Goal: Information Seeking & Learning: Learn about a topic

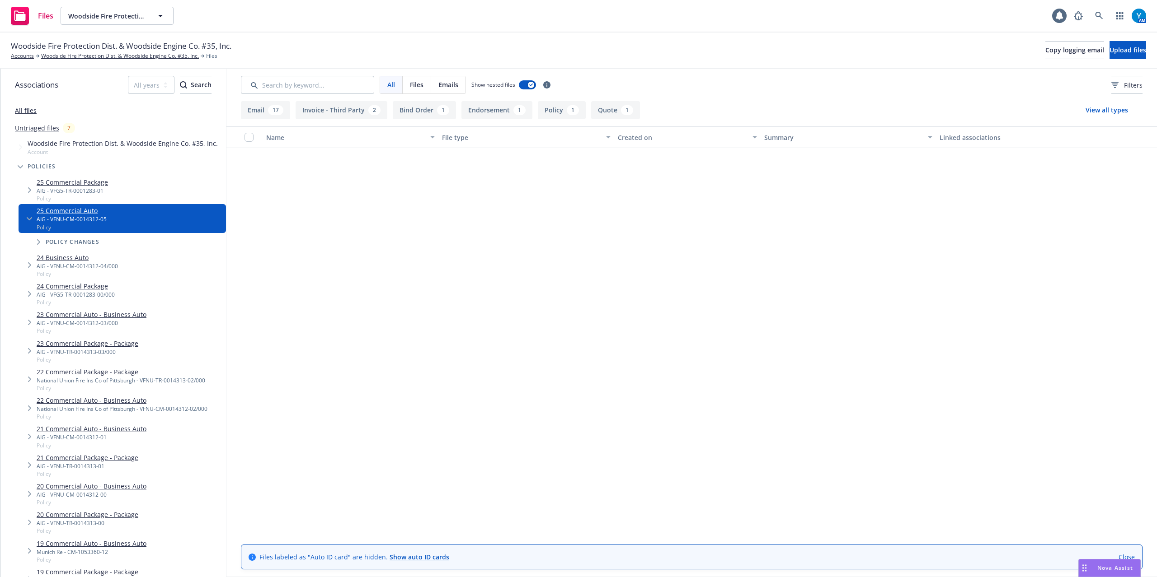
scroll to position [532, 0]
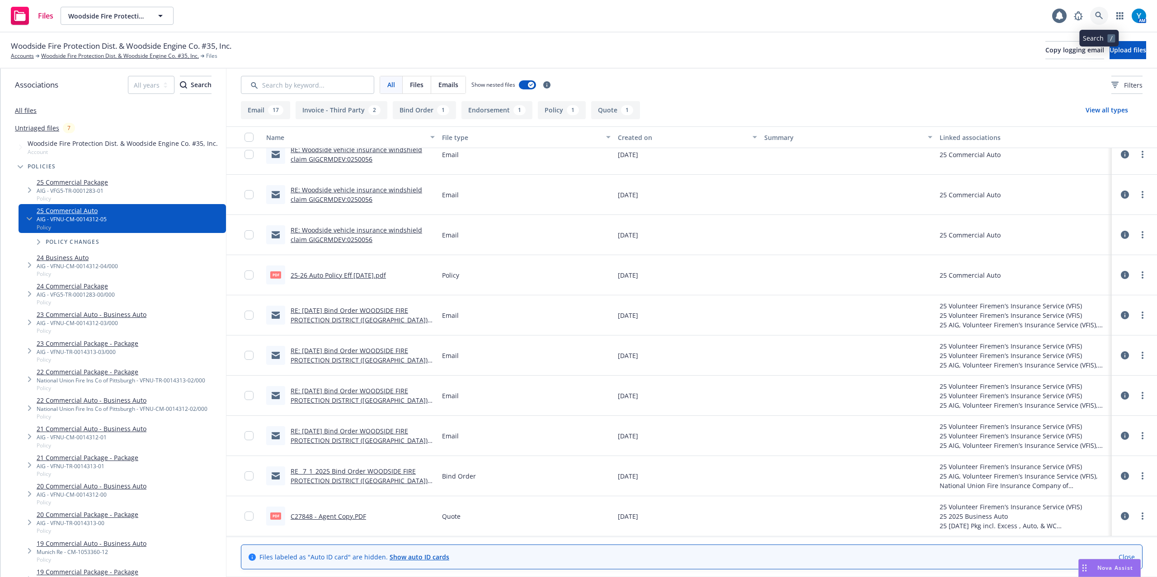
click at [1091, 14] on link at bounding box center [1099, 16] width 18 height 18
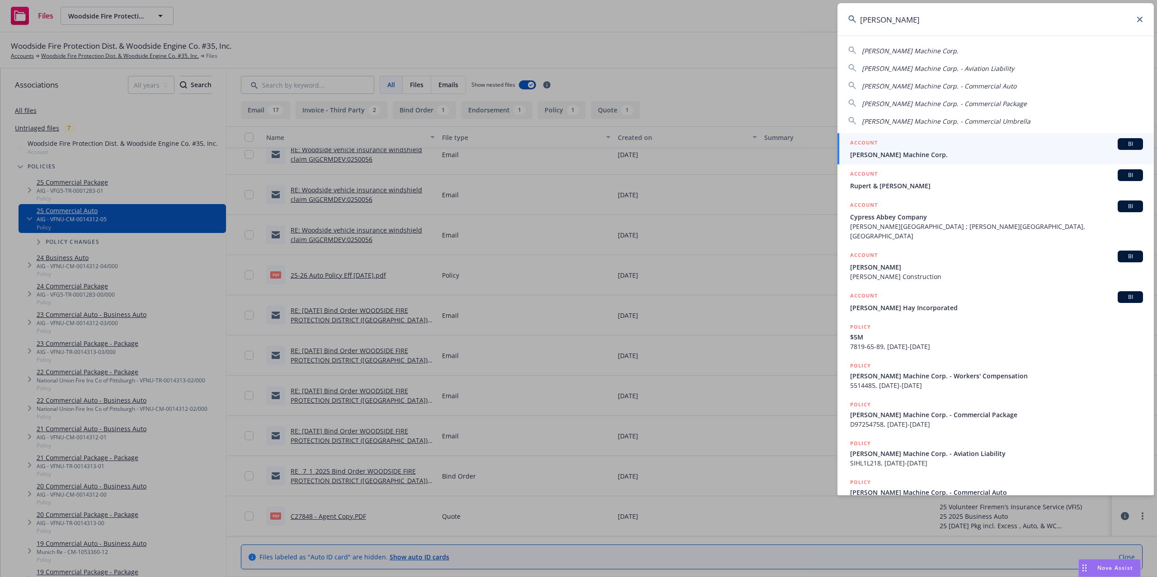
type input "arwood"
click at [923, 146] on div "ACCOUNT BI" at bounding box center [996, 144] width 293 height 12
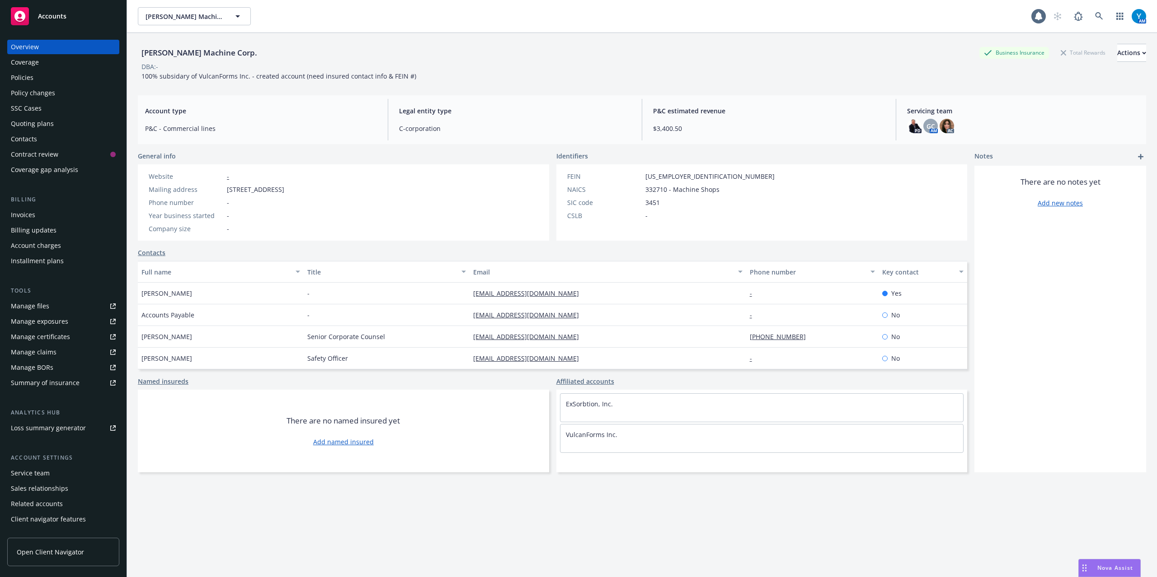
drag, startPoint x: 0, startPoint y: 0, endPoint x: 42, endPoint y: 219, distance: 222.7
click at [40, 219] on div "Invoices" at bounding box center [63, 215] width 105 height 14
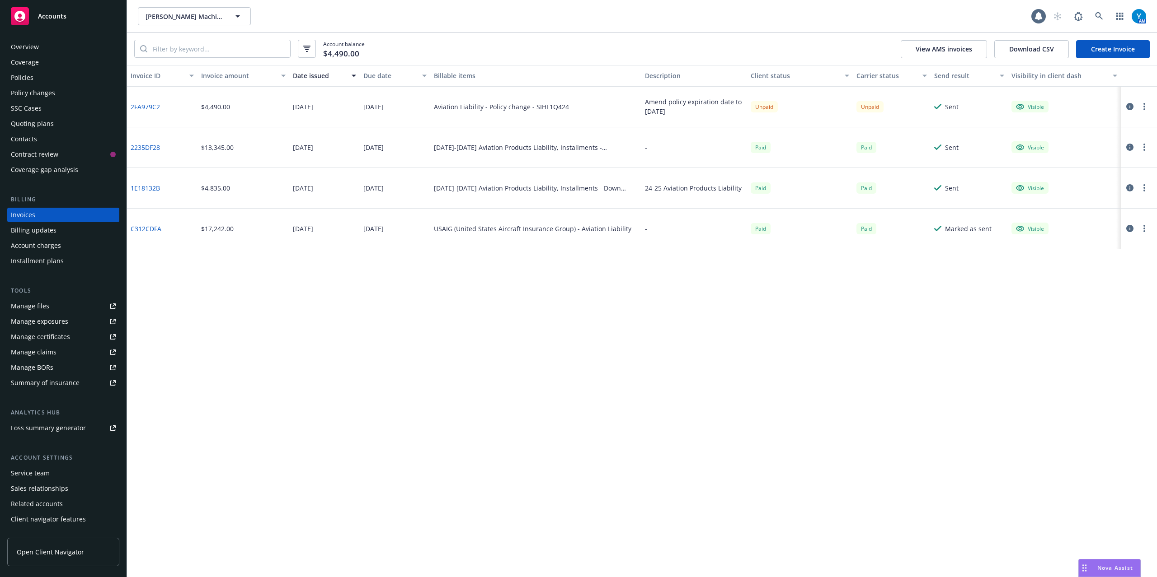
click at [1128, 105] on icon "button" at bounding box center [1129, 106] width 7 height 7
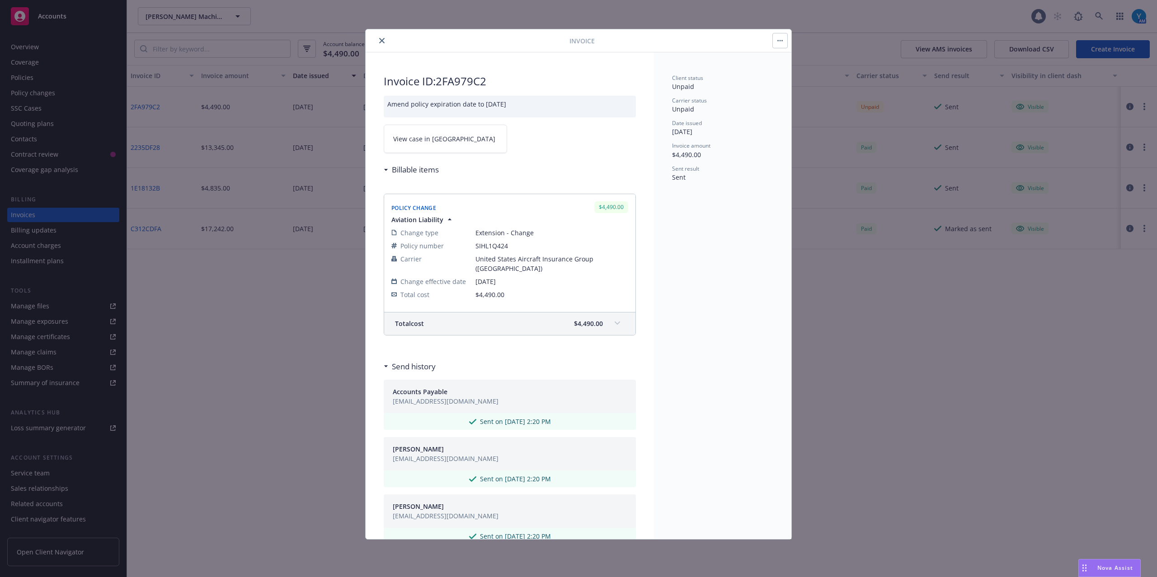
click at [380, 38] on icon "close" at bounding box center [381, 40] width 5 height 5
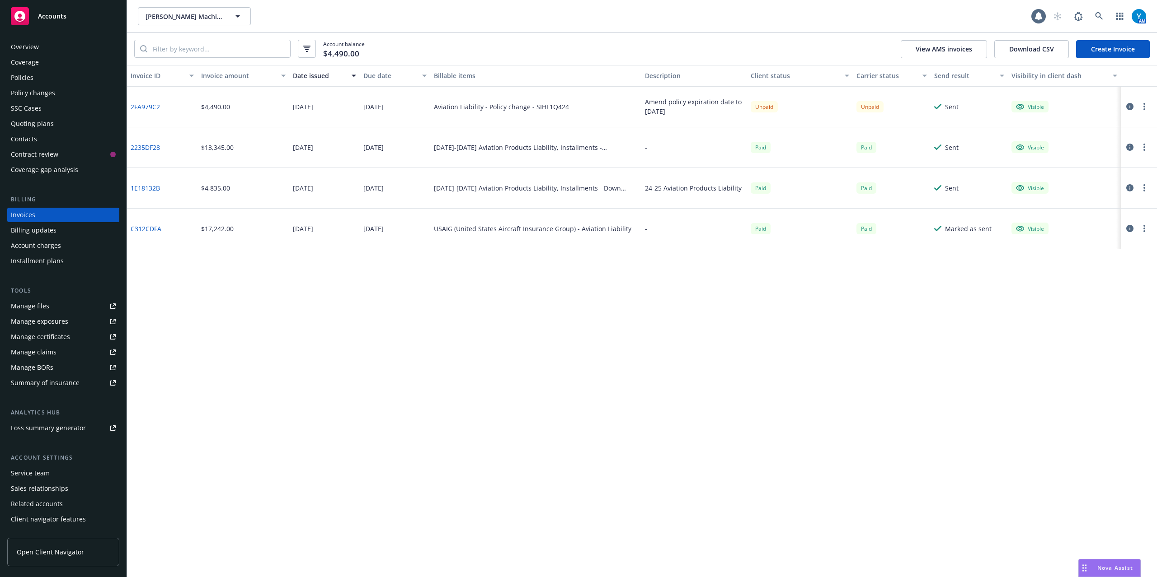
drag, startPoint x: 673, startPoint y: 112, endPoint x: 406, endPoint y: 75, distance: 269.7
click at [132, 102] on div "2FA979C2 $4,490.00 [DATE] [DATE] Aviation Liability - Policy change - SIHL1Q424…" at bounding box center [642, 107] width 1030 height 41
click at [458, 51] on div "Account balance $4,490.00 View AMS invoices Download CSV Create Invoice" at bounding box center [642, 49] width 1030 height 32
click at [13, 79] on div "Policies" at bounding box center [22, 77] width 23 height 14
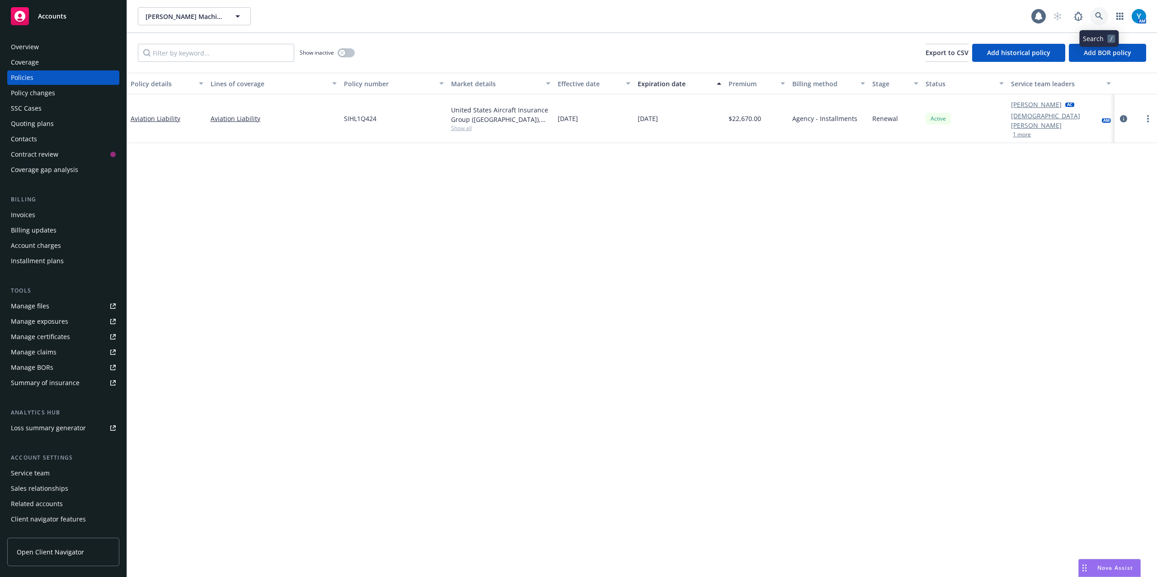
click at [1094, 16] on link at bounding box center [1099, 16] width 18 height 18
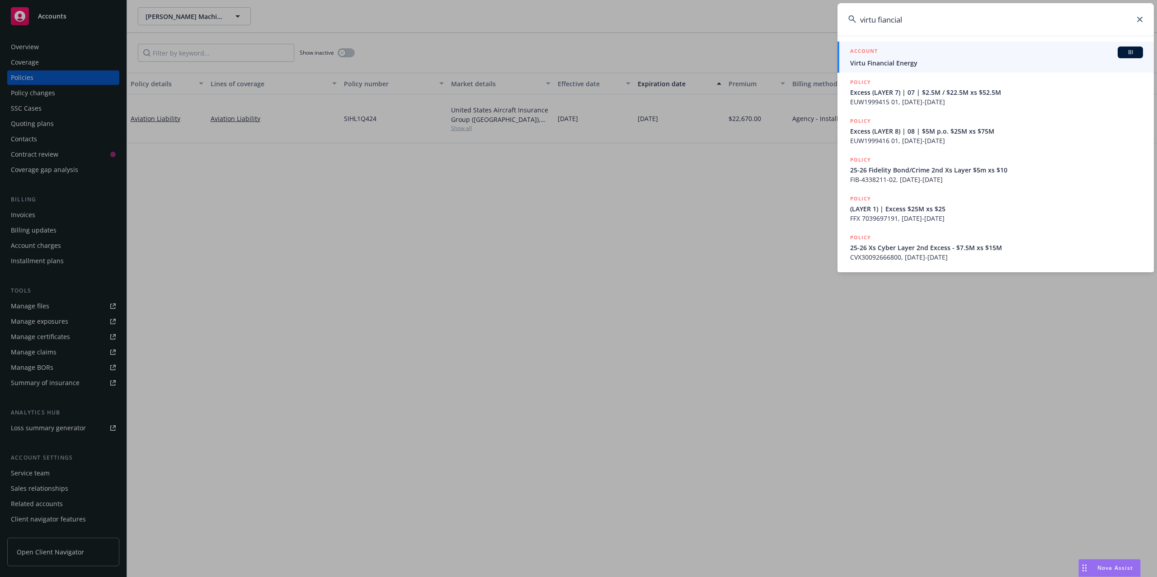
type input "virtu fiancial"
click at [915, 66] on span "Virtu Financial Energy" at bounding box center [996, 62] width 293 height 9
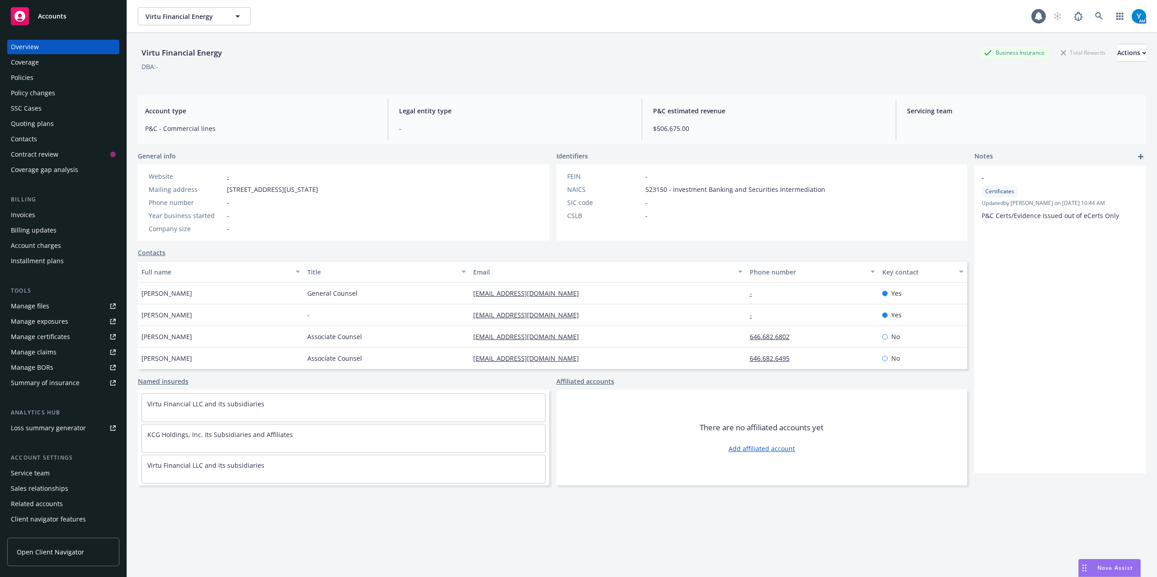
click at [59, 75] on div "Policies" at bounding box center [63, 77] width 105 height 14
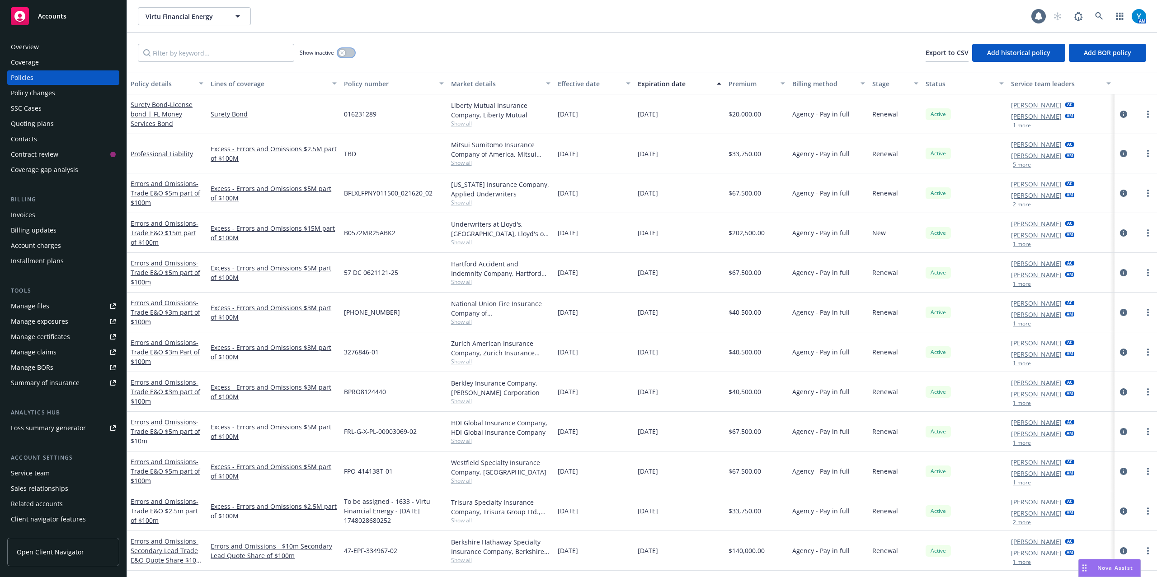
click at [352, 53] on button "button" at bounding box center [346, 52] width 17 height 9
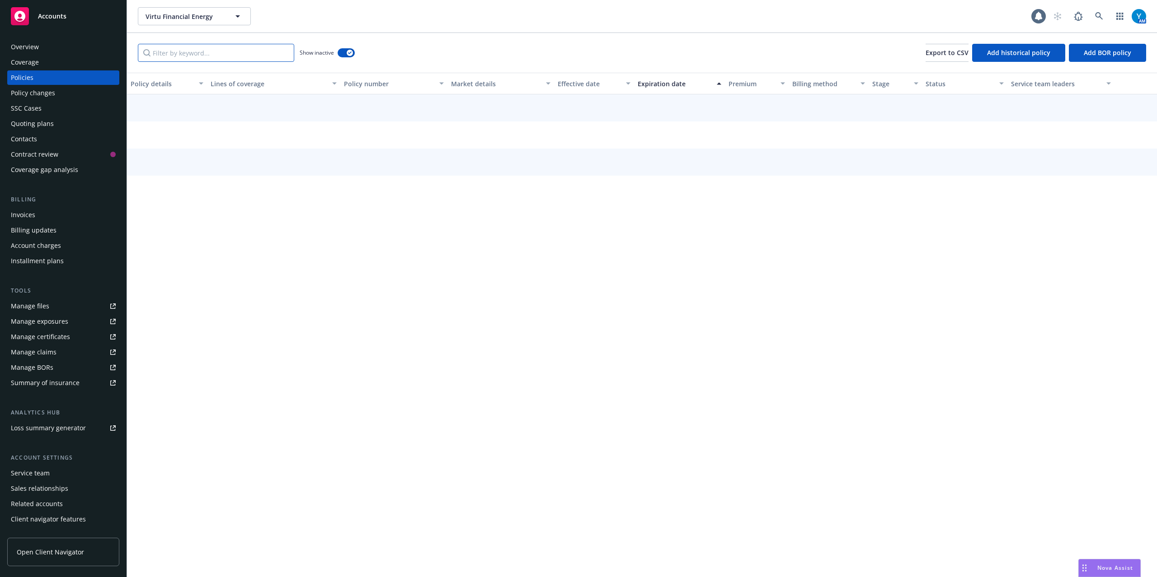
click at [226, 53] on input "Filter by keyword..." at bounding box center [216, 53] width 156 height 18
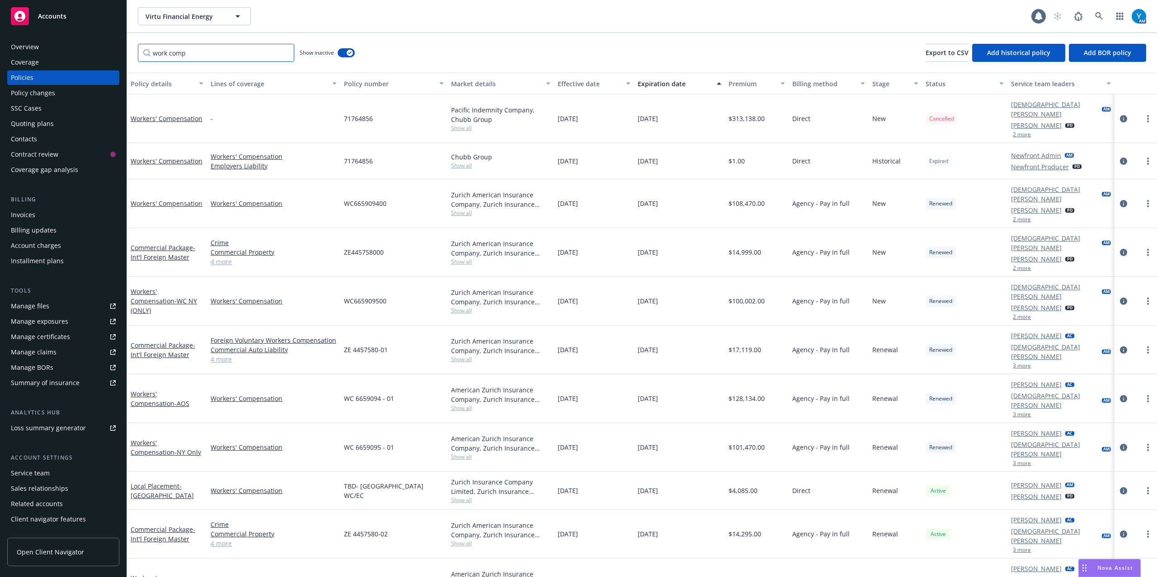
drag, startPoint x: 209, startPoint y: 53, endPoint x: 120, endPoint y: 55, distance: 89.0
click at [120, 55] on div "Accounts Overview Coverage Policies Policy changes SSC Cases Quoting plans Cont…" at bounding box center [578, 288] width 1157 height 577
click at [208, 53] on input "9094" at bounding box center [216, 53] width 156 height 18
click at [215, 53] on input "9094" at bounding box center [216, 53] width 156 height 18
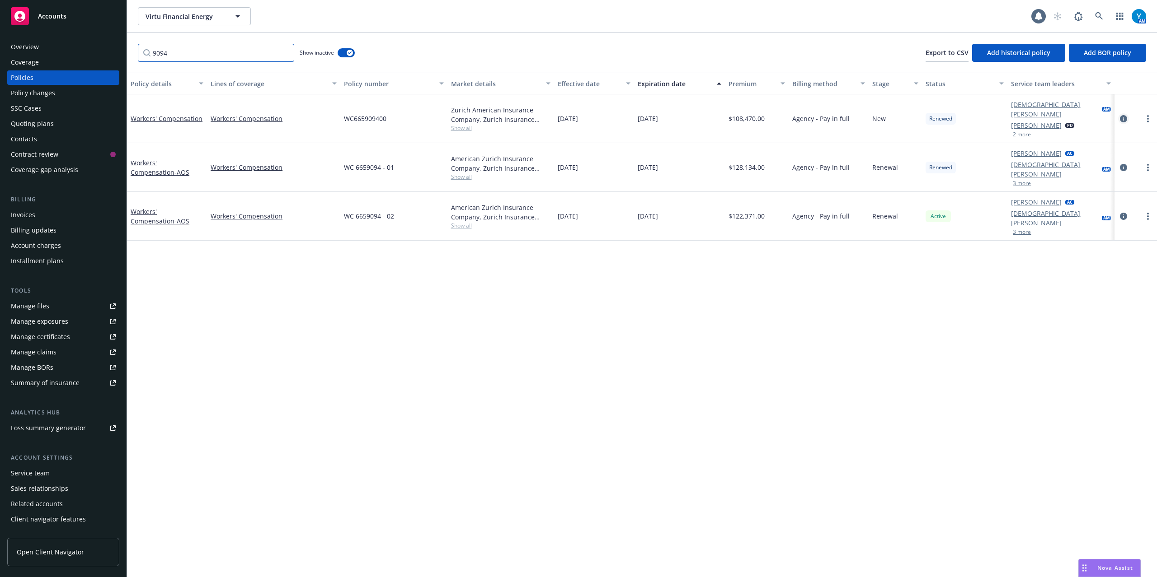
type input "9094"
click at [1124, 115] on icon "circleInformation" at bounding box center [1123, 118] width 7 height 7
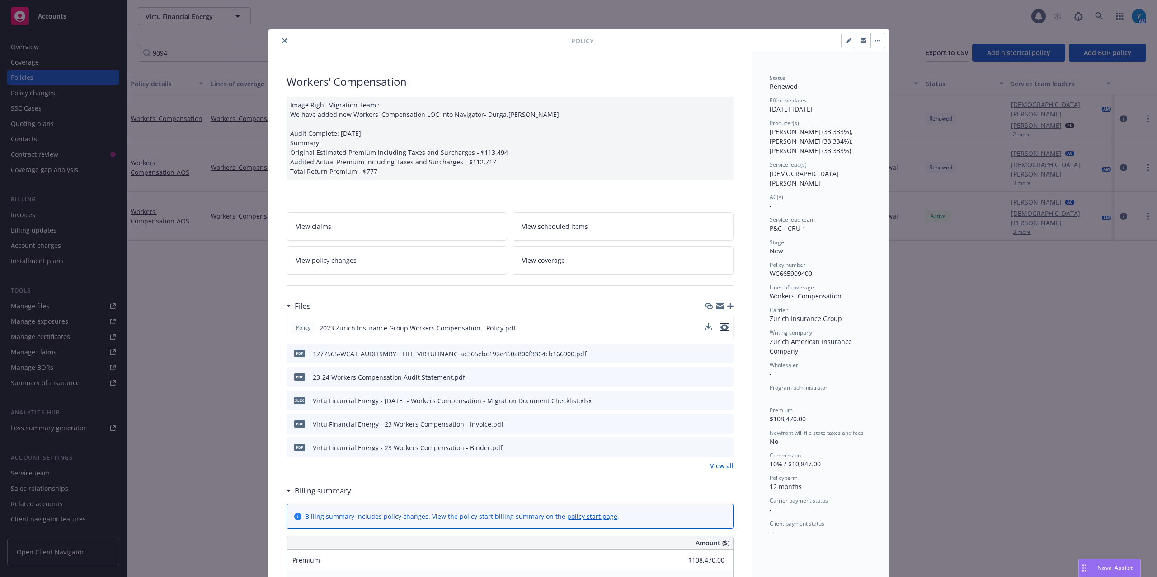
click at [721, 329] on icon "preview file" at bounding box center [724, 327] width 8 height 6
click at [390, 265] on link "View policy changes" at bounding box center [396, 260] width 221 height 28
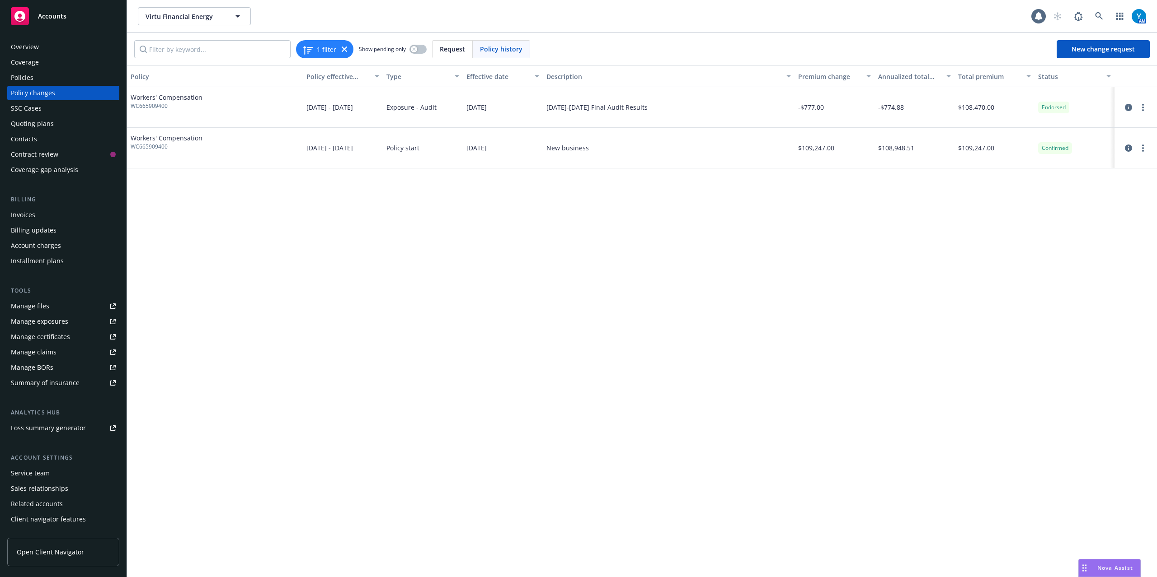
click at [47, 217] on div "Invoices" at bounding box center [63, 215] width 105 height 14
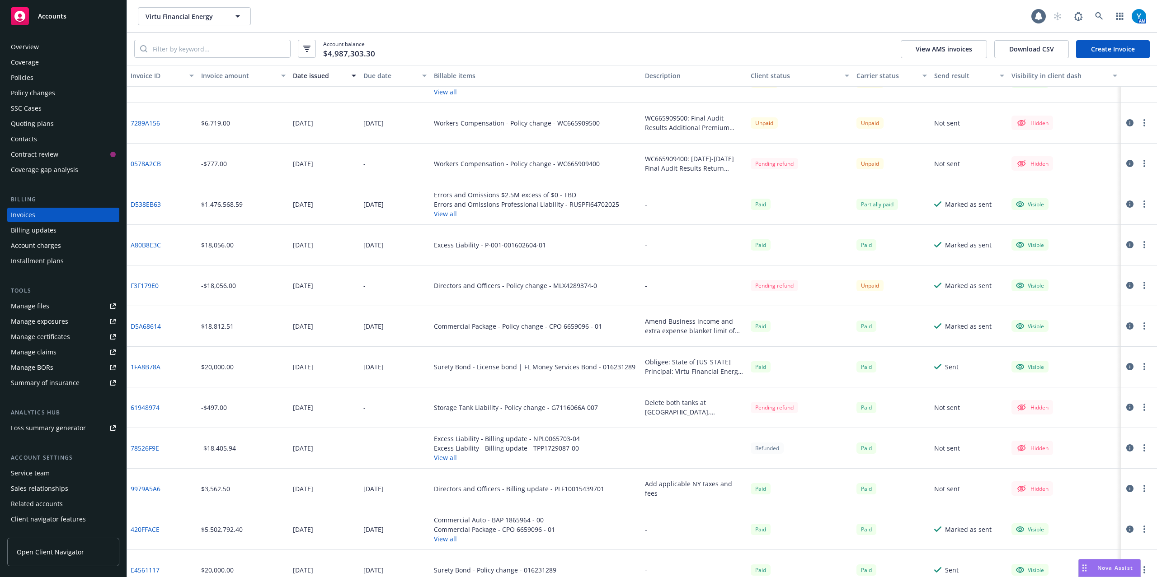
scroll to position [38, 0]
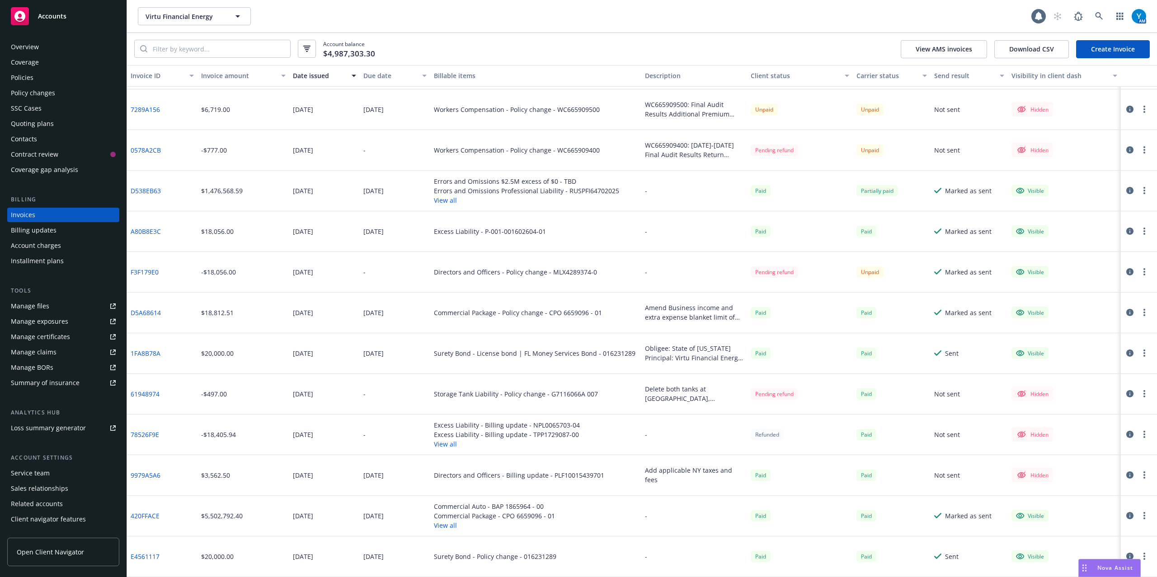
click at [1143, 149] on icon "button" at bounding box center [1144, 149] width 2 height 7
click at [1049, 277] on link "Void" at bounding box center [1082, 277] width 115 height 18
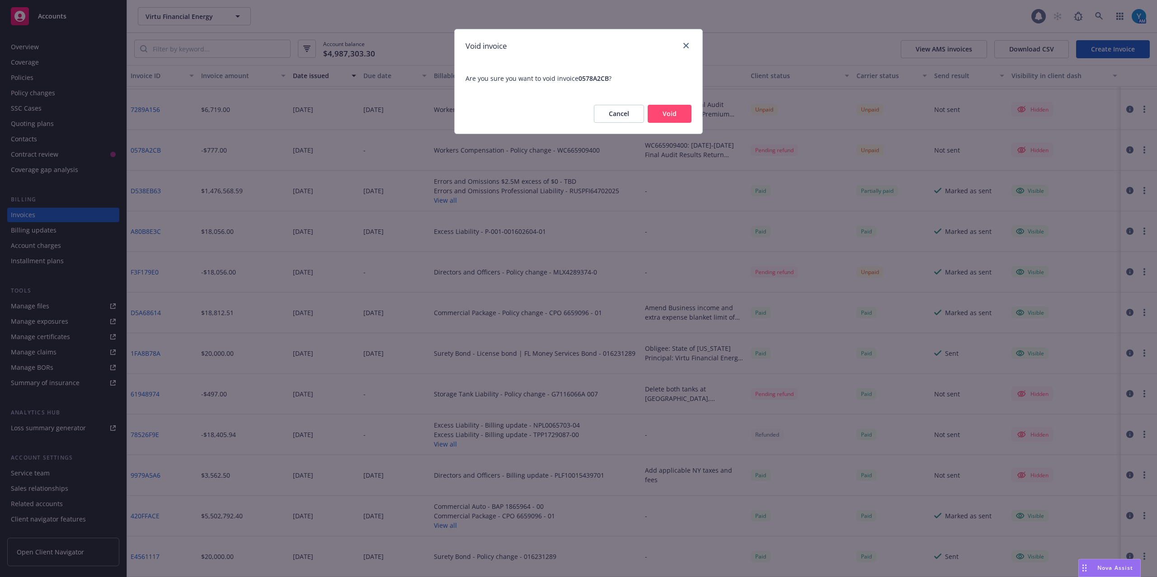
click at [662, 117] on button "Void" at bounding box center [670, 114] width 44 height 18
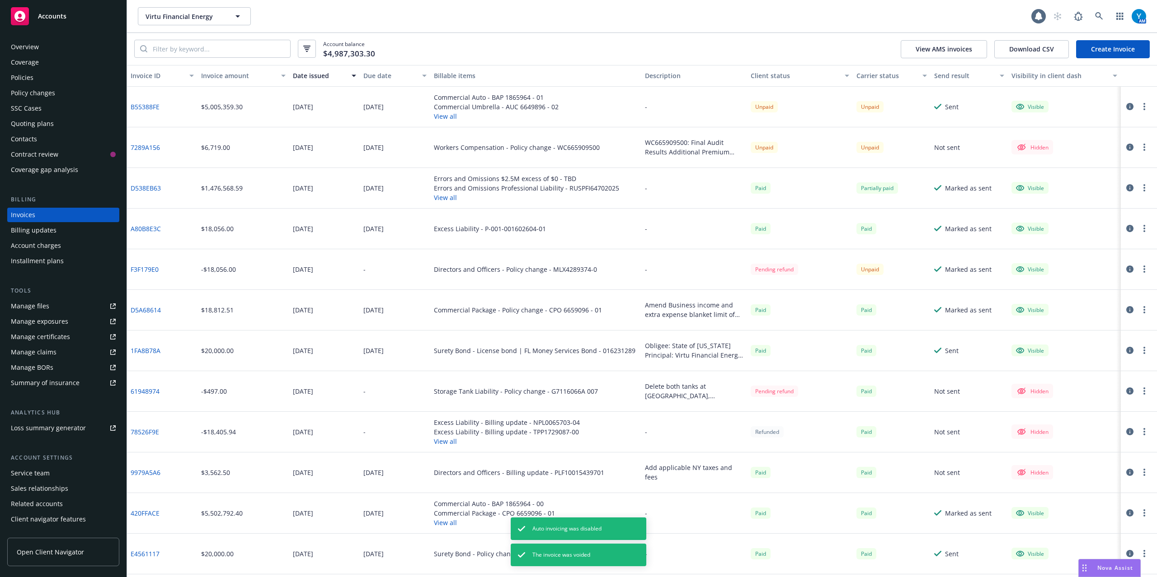
click at [1147, 147] on button "button" at bounding box center [1144, 147] width 11 height 11
click at [1070, 170] on link "Edit invoice" at bounding box center [1091, 166] width 115 height 18
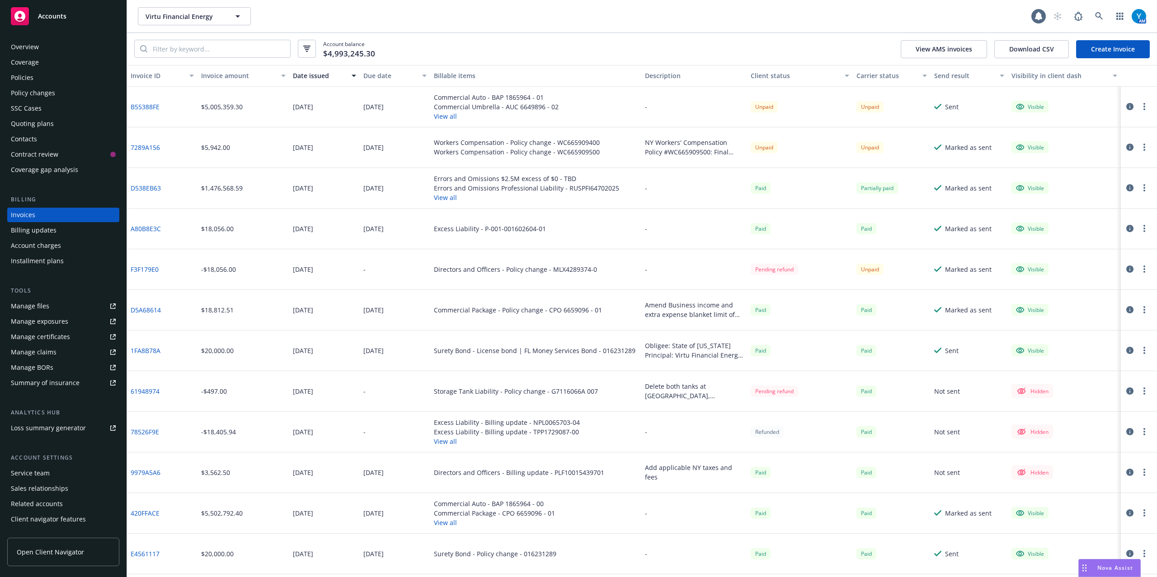
click at [43, 98] on div "Policy changes" at bounding box center [33, 93] width 44 height 14
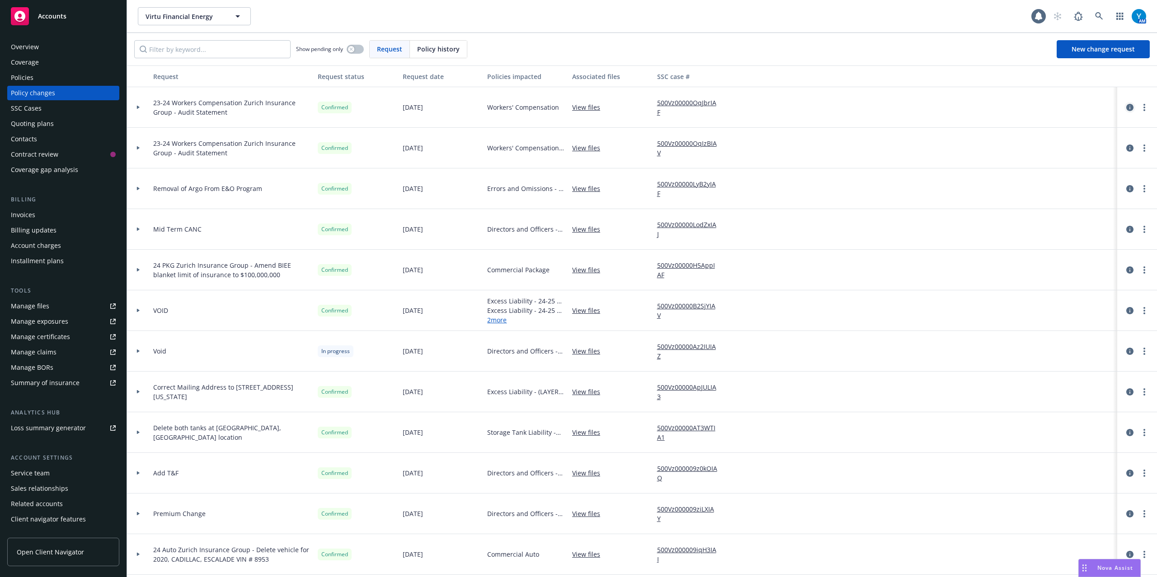
click at [1126, 107] on icon "circleInformation" at bounding box center [1129, 107] width 7 height 7
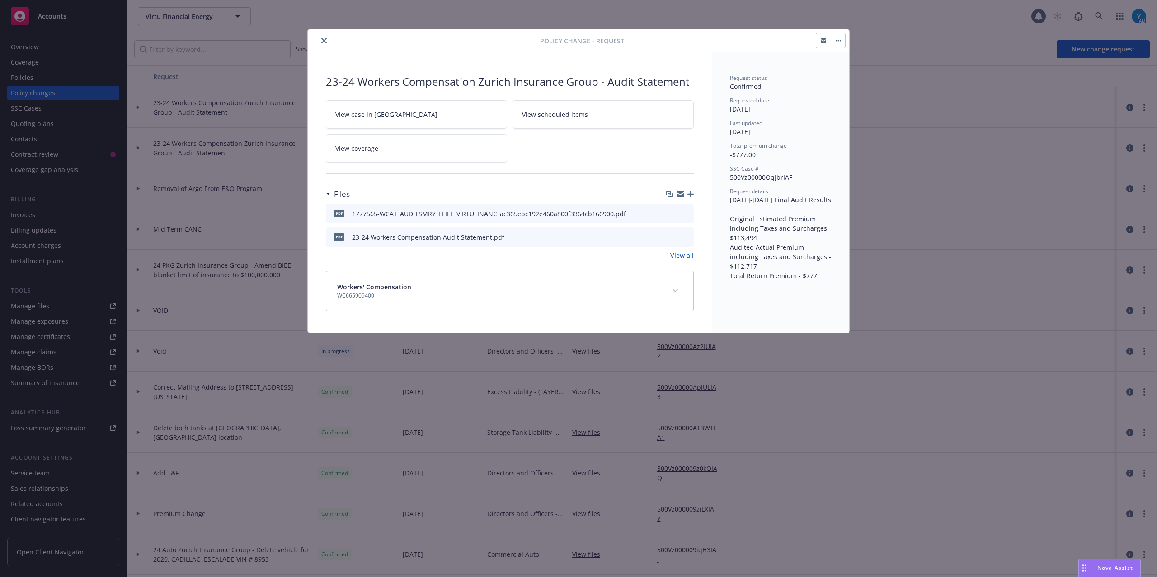
click at [685, 212] on icon "preview file" at bounding box center [685, 213] width 8 height 6
click at [323, 42] on icon "close" at bounding box center [323, 40] width 5 height 5
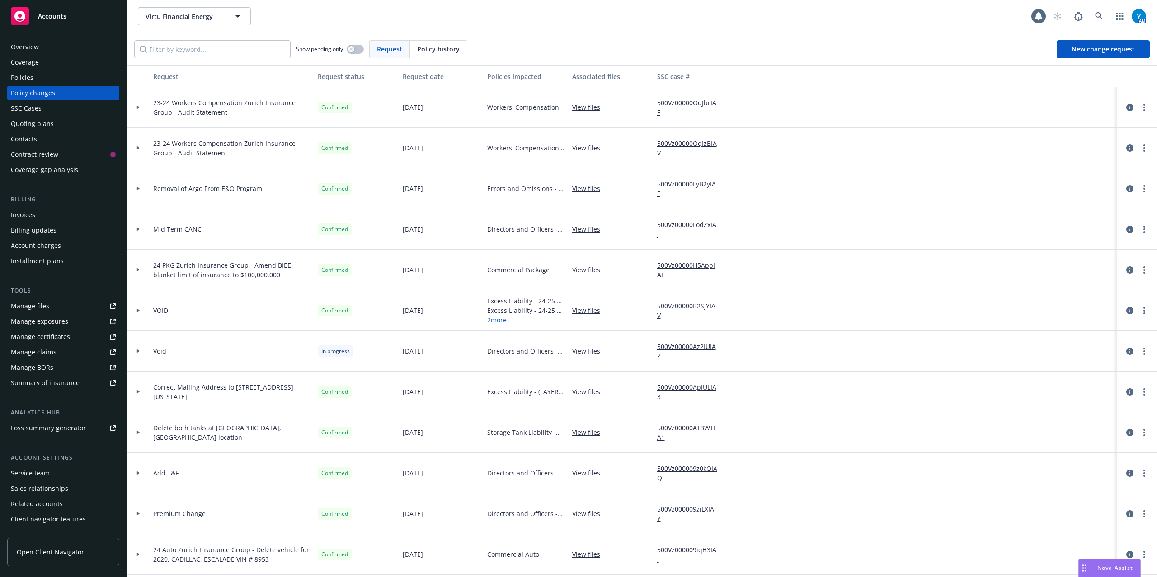
click at [27, 79] on div "Policies" at bounding box center [22, 77] width 23 height 14
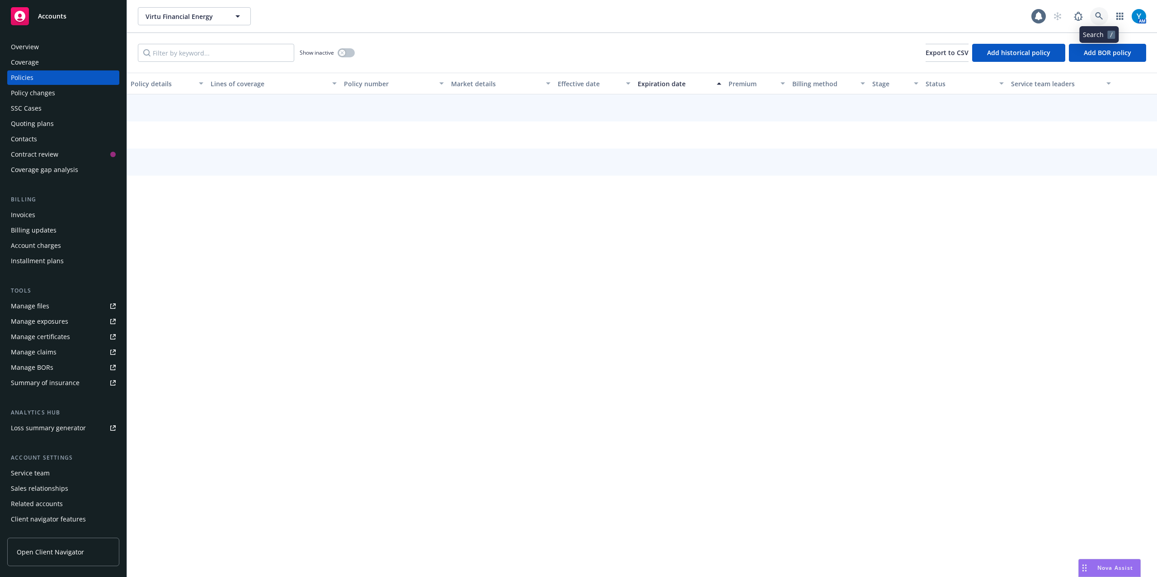
click at [1099, 13] on icon at bounding box center [1099, 16] width 8 height 8
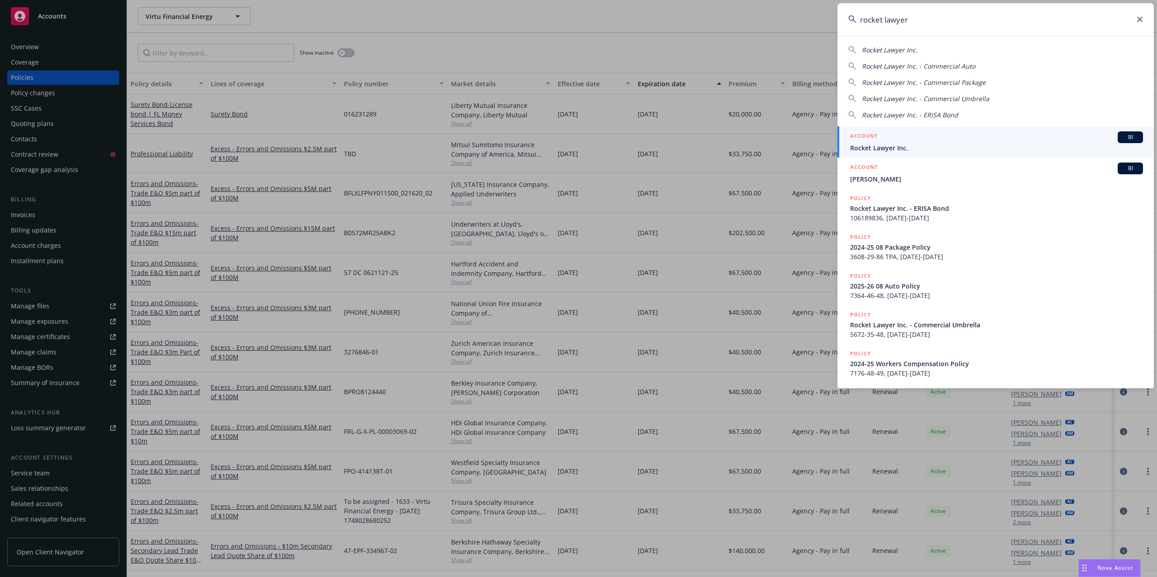
type input "rocket lawyer"
click at [909, 134] on div "ACCOUNT BI" at bounding box center [996, 137] width 293 height 12
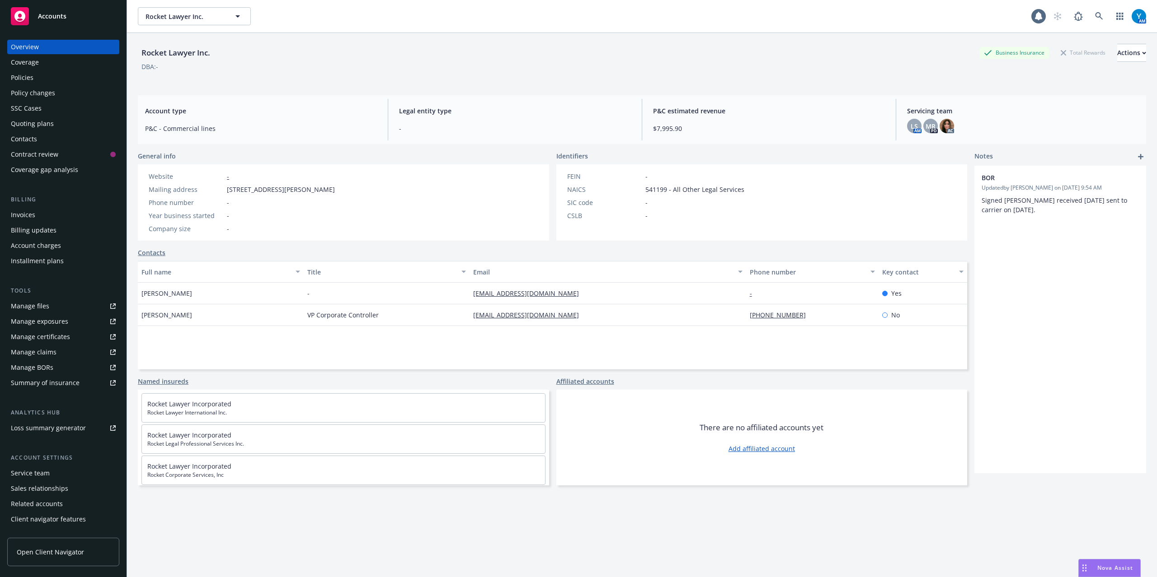
click at [33, 93] on div "Policy changes" at bounding box center [33, 93] width 44 height 14
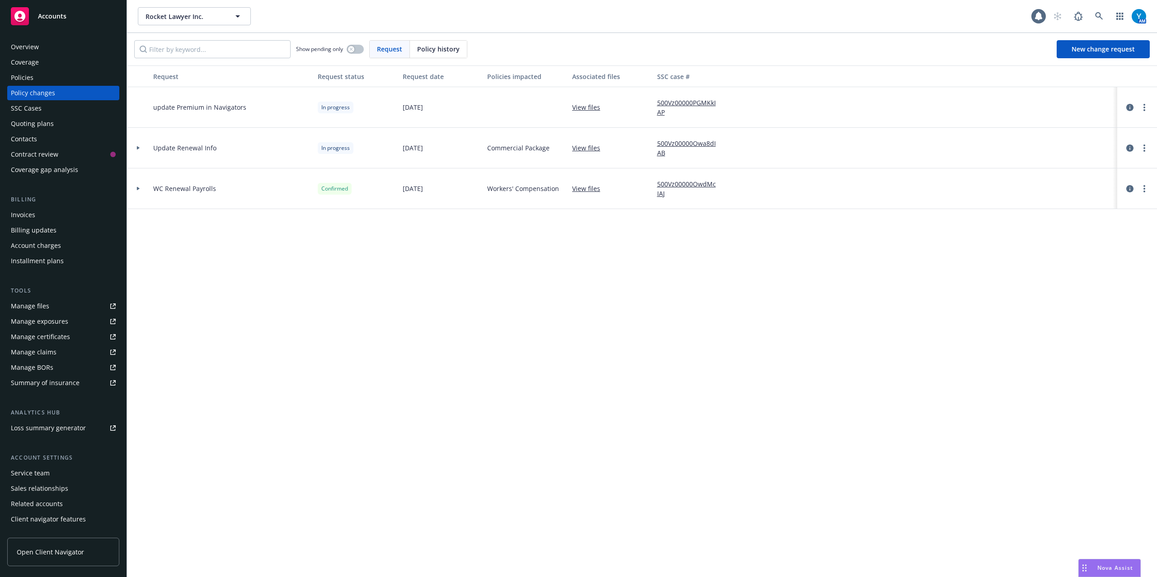
click at [42, 105] on div "SSC Cases" at bounding box center [63, 108] width 105 height 14
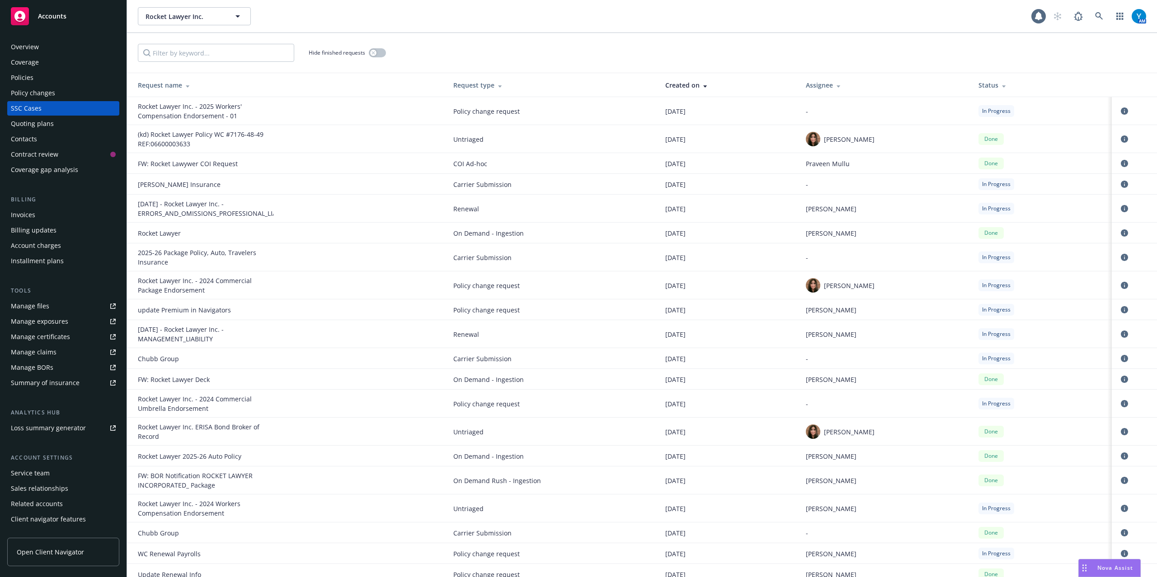
drag, startPoint x: 691, startPoint y: 140, endPoint x: 137, endPoint y: 136, distance: 554.0
click at [137, 136] on tr "(kd) Rocket Lawyer Policy WC #7176-48-49 REF:06600003633 Untriaged [DATE] [PERS…" at bounding box center [642, 139] width 1030 height 28
click at [1121, 138] on icon "circleInformation" at bounding box center [1124, 139] width 7 height 7
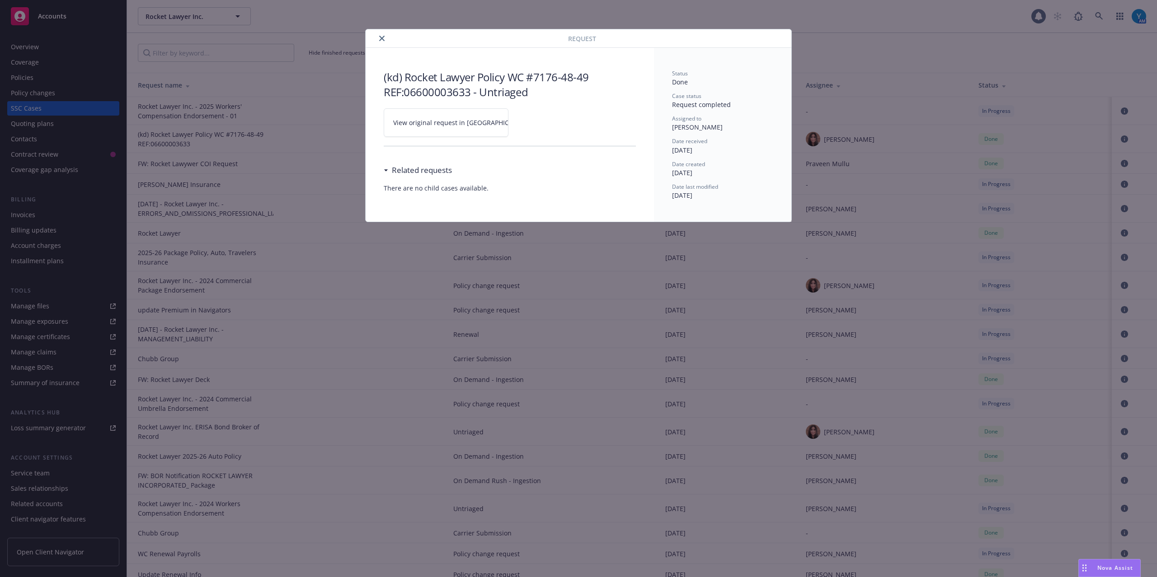
click at [465, 117] on link "View original request in [GEOGRAPHIC_DATA]" at bounding box center [446, 122] width 125 height 28
click at [381, 38] on icon "close" at bounding box center [381, 38] width 5 height 5
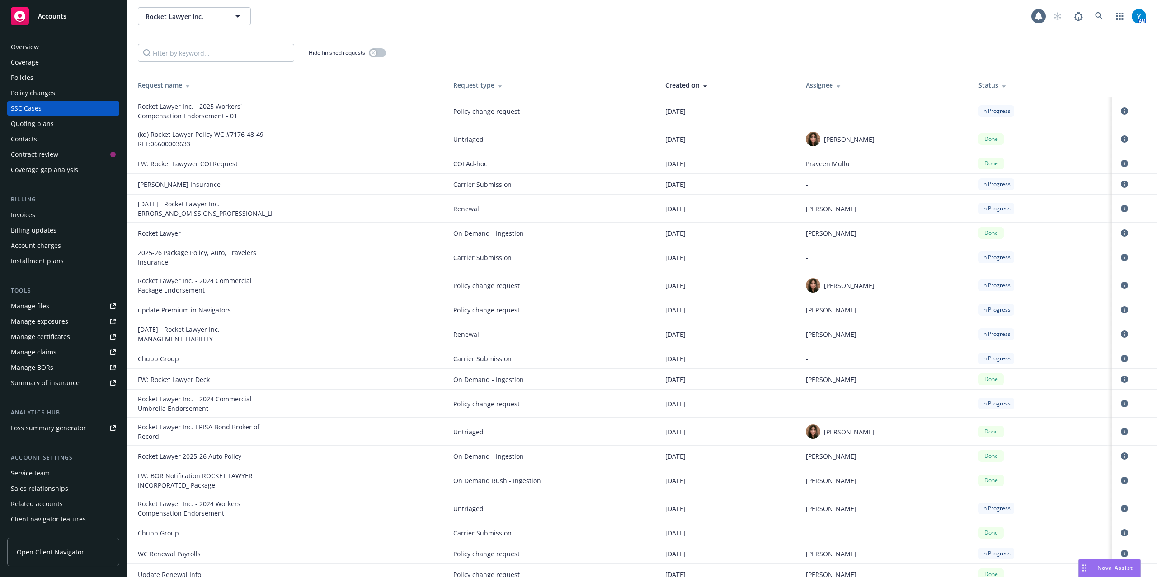
click at [699, 82] on div at bounding box center [703, 85] width 8 height 7
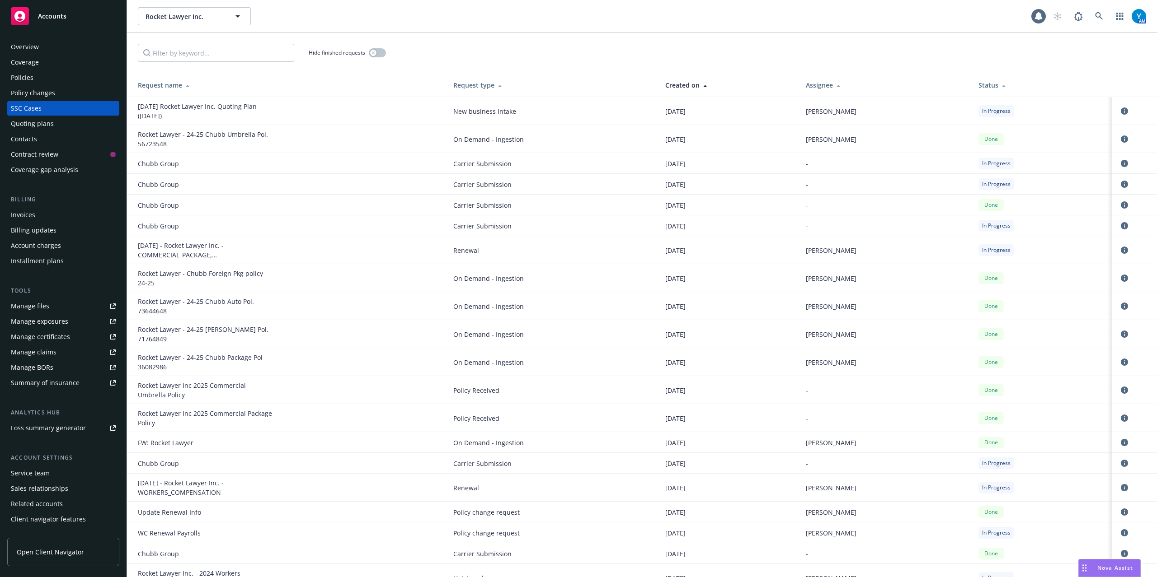
click at [678, 83] on div "Created on" at bounding box center [728, 84] width 126 height 9
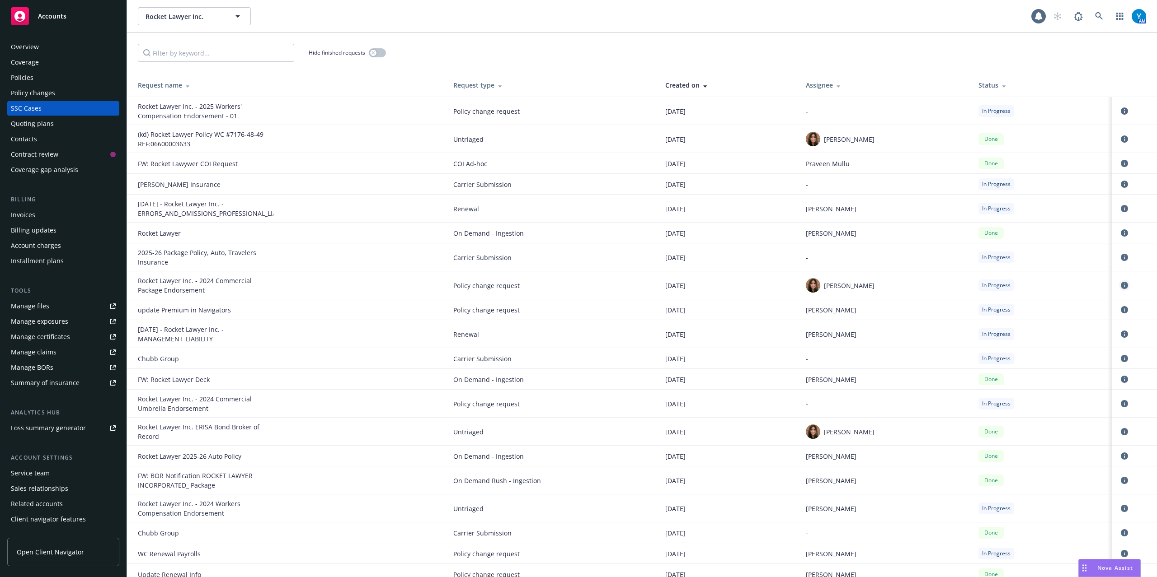
click at [1121, 286] on icon "circleInformation" at bounding box center [1124, 285] width 7 height 7
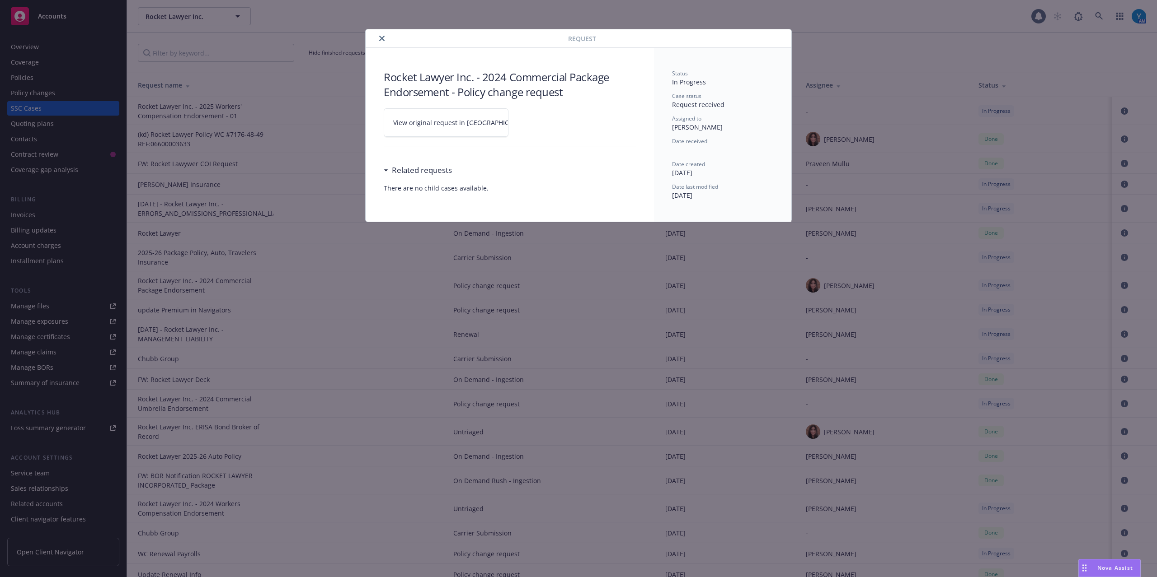
click at [465, 125] on span "View original request in [GEOGRAPHIC_DATA]" at bounding box center [461, 122] width 137 height 9
click at [382, 37] on icon "close" at bounding box center [381, 38] width 5 height 5
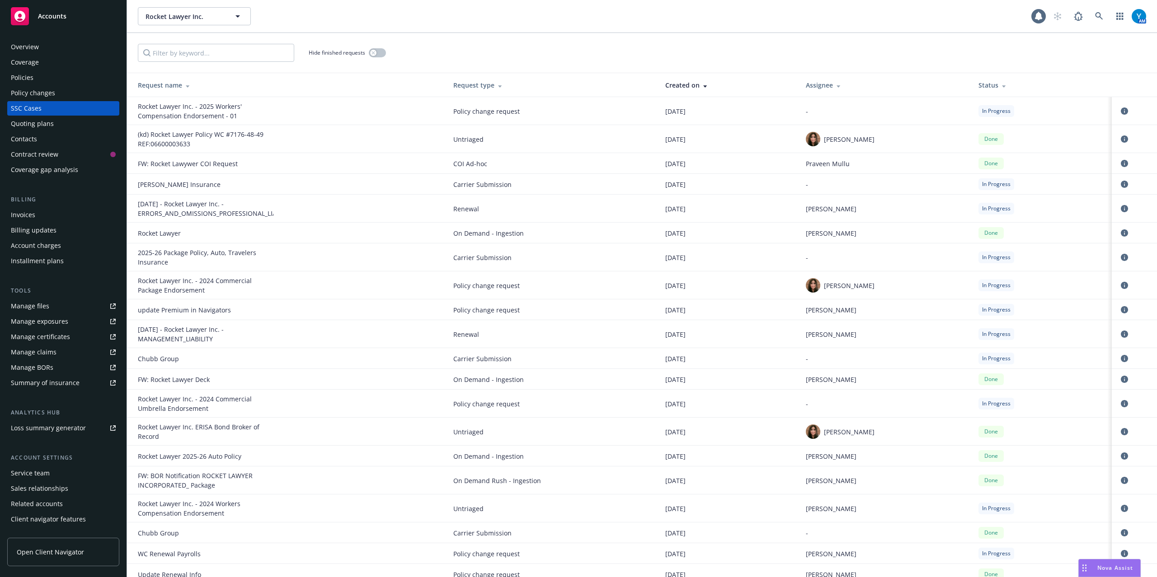
click at [46, 89] on div "Policy changes" at bounding box center [33, 93] width 44 height 14
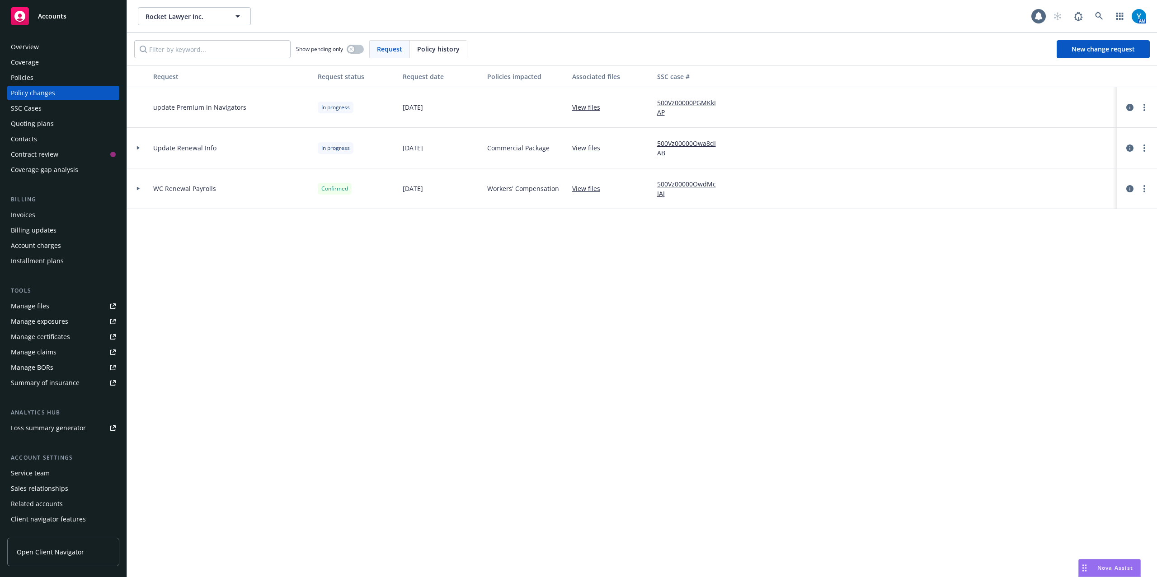
click at [46, 73] on div "Policies" at bounding box center [63, 77] width 105 height 14
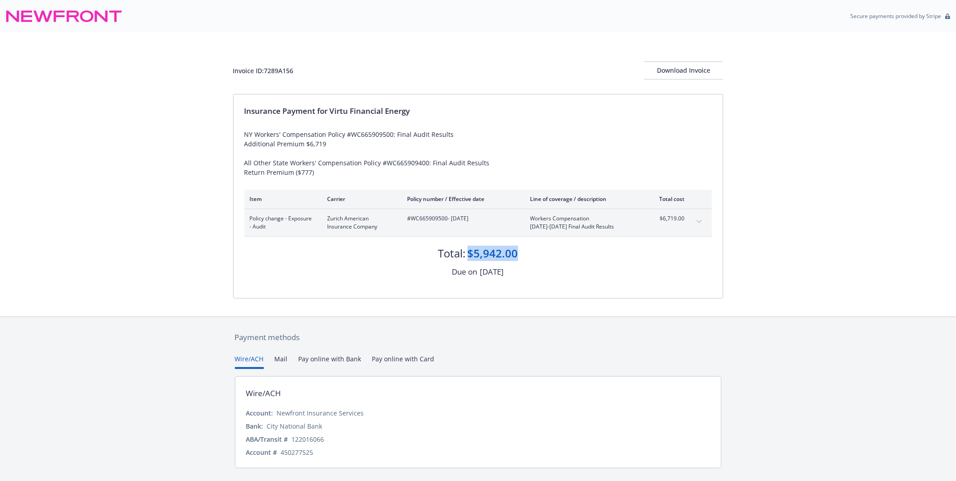
drag, startPoint x: 521, startPoint y: 256, endPoint x: 471, endPoint y: 258, distance: 49.7
click at [471, 258] on div "Total: $5,942.00" at bounding box center [478, 249] width 468 height 24
copy div "$5,942.00"
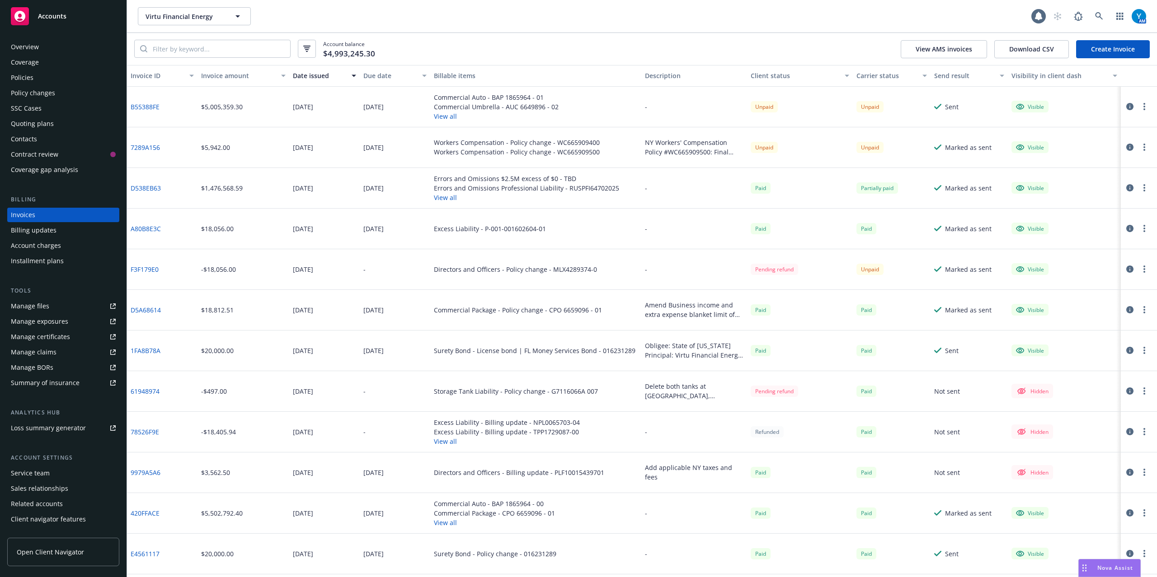
click at [41, 42] on div "Overview" at bounding box center [63, 47] width 105 height 14
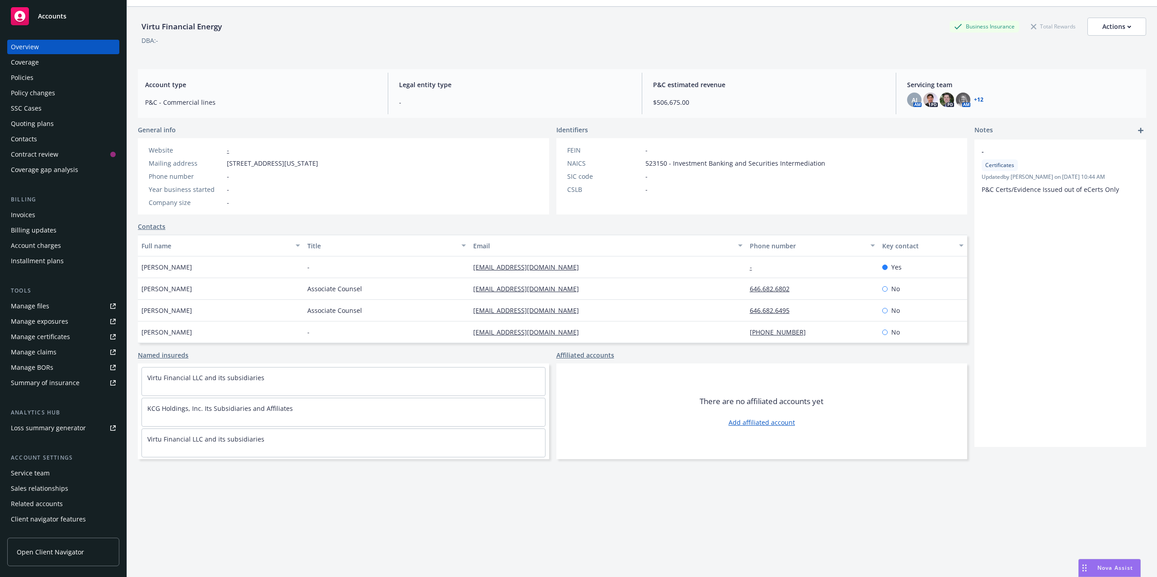
scroll to position [33, 0]
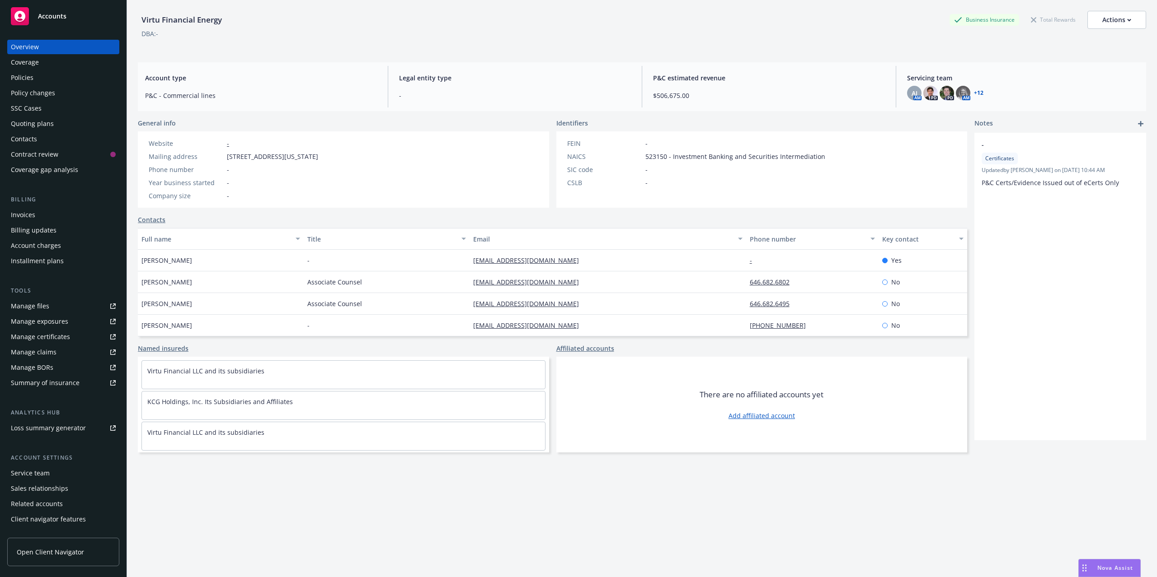
drag, startPoint x: 29, startPoint y: 80, endPoint x: 89, endPoint y: 84, distance: 59.3
click at [29, 81] on div "Policies" at bounding box center [22, 77] width 23 height 14
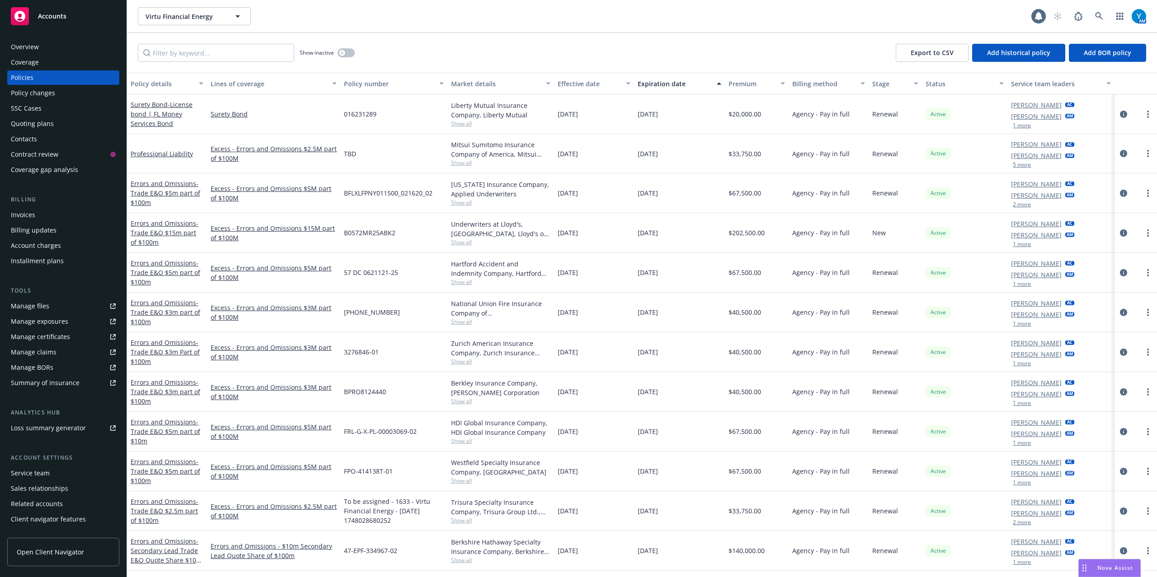
click at [37, 94] on div "Policy changes" at bounding box center [33, 93] width 44 height 14
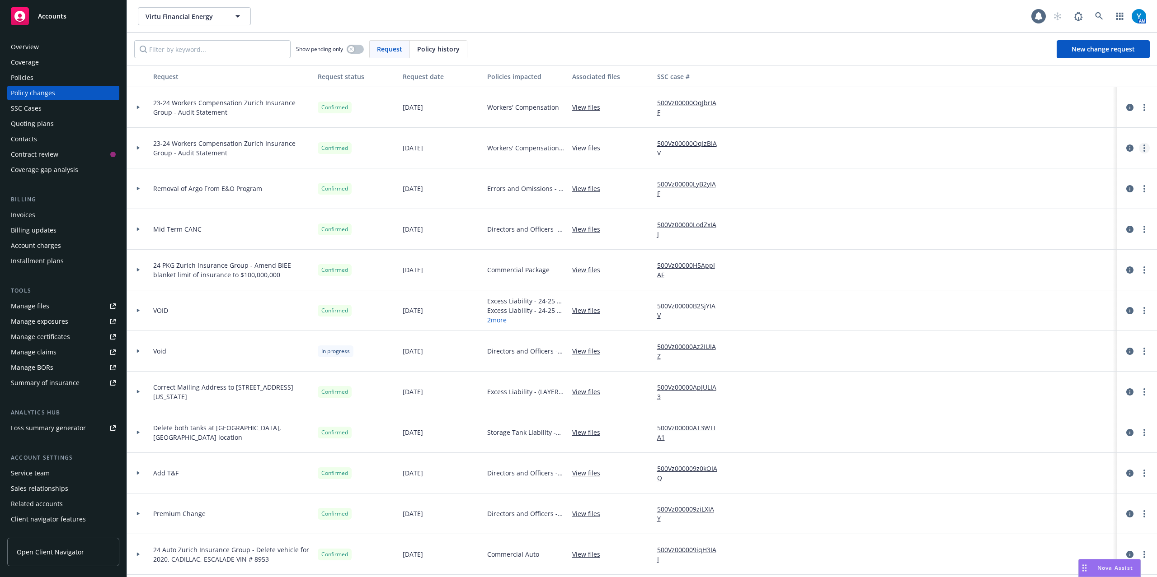
click at [1143, 146] on icon "more" at bounding box center [1144, 148] width 2 height 7
click at [1032, 166] on link "Copy logging email" at bounding box center [1062, 167] width 155 height 18
click at [1143, 149] on circle "more" at bounding box center [1144, 148] width 2 height 2
click at [1024, 169] on link "Copy logging email" at bounding box center [1062, 167] width 155 height 18
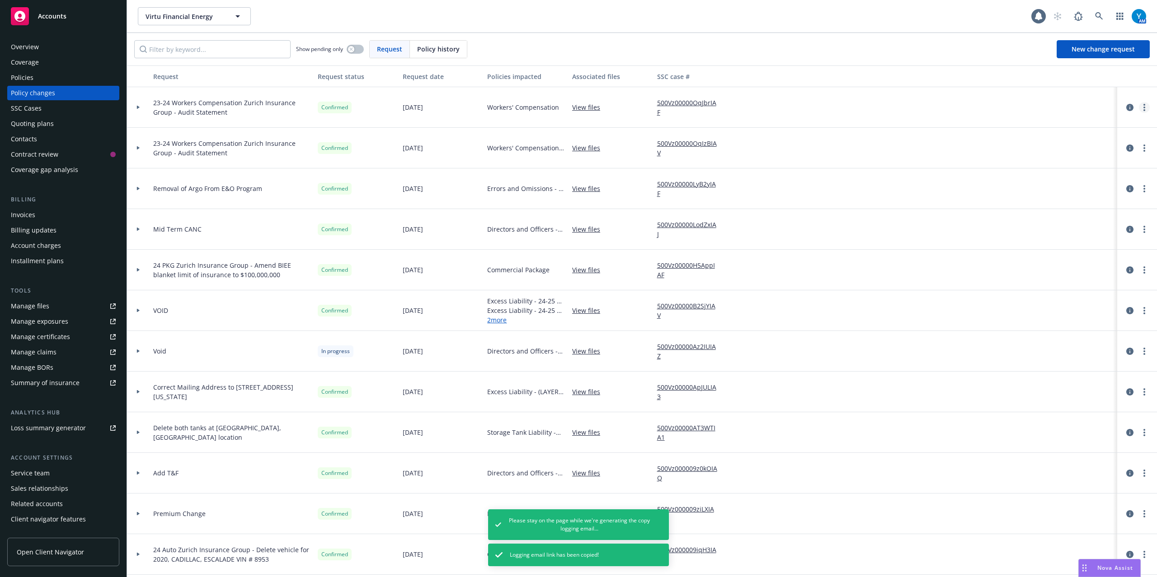
click at [1143, 107] on circle "more" at bounding box center [1144, 108] width 2 height 2
click at [1029, 127] on link "Copy logging email" at bounding box center [1062, 126] width 155 height 18
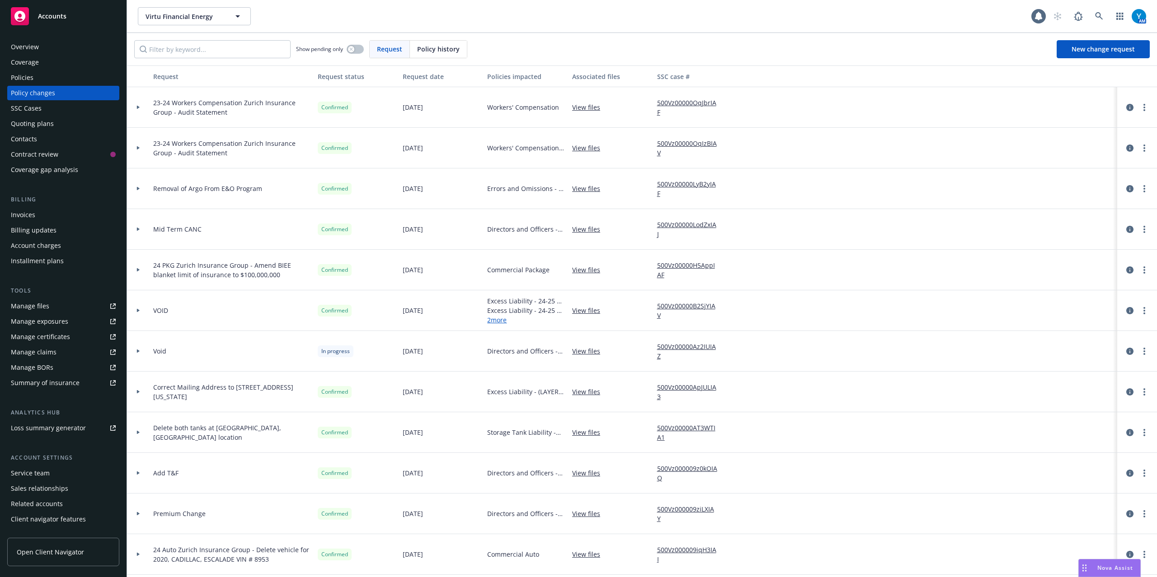
click at [41, 74] on div "Policies" at bounding box center [63, 77] width 105 height 14
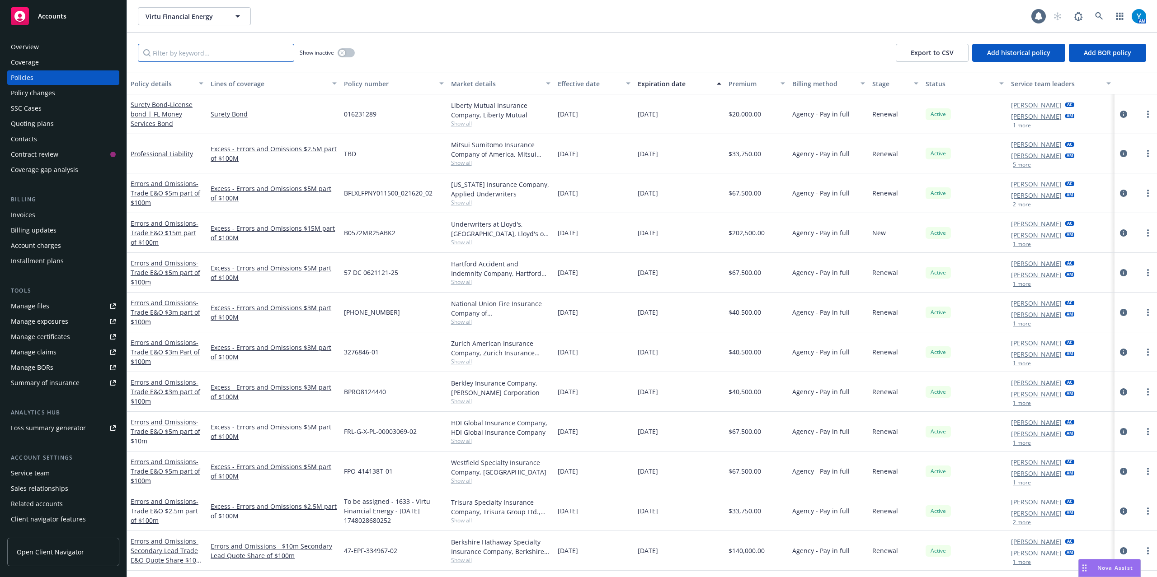
click at [215, 46] on input "Filter by keyword..." at bounding box center [216, 53] width 156 height 18
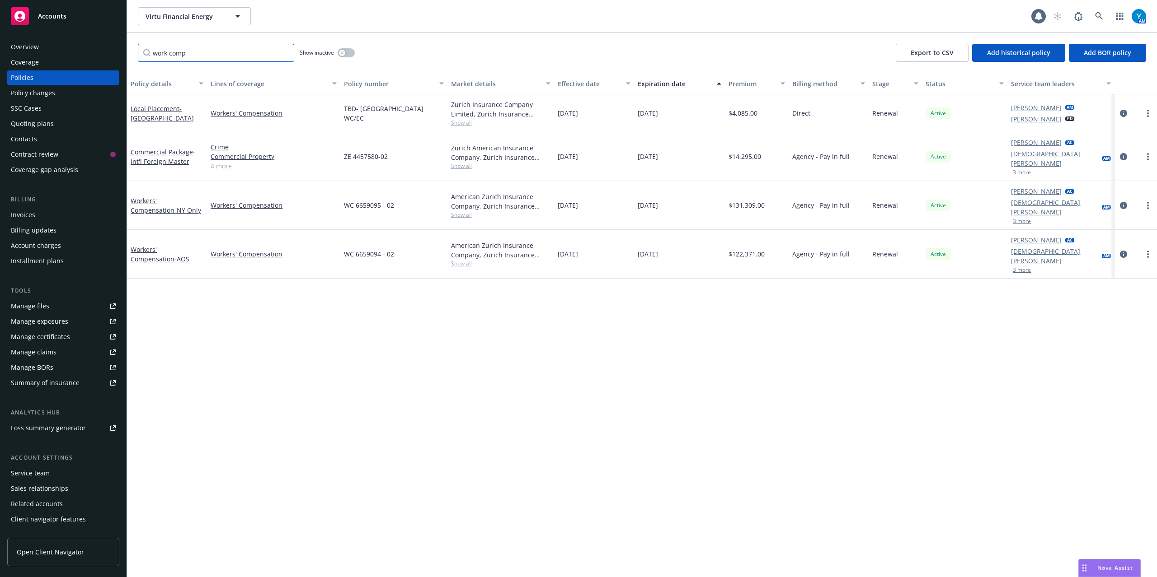
type input "work comp"
click at [352, 54] on button "button" at bounding box center [346, 52] width 17 height 9
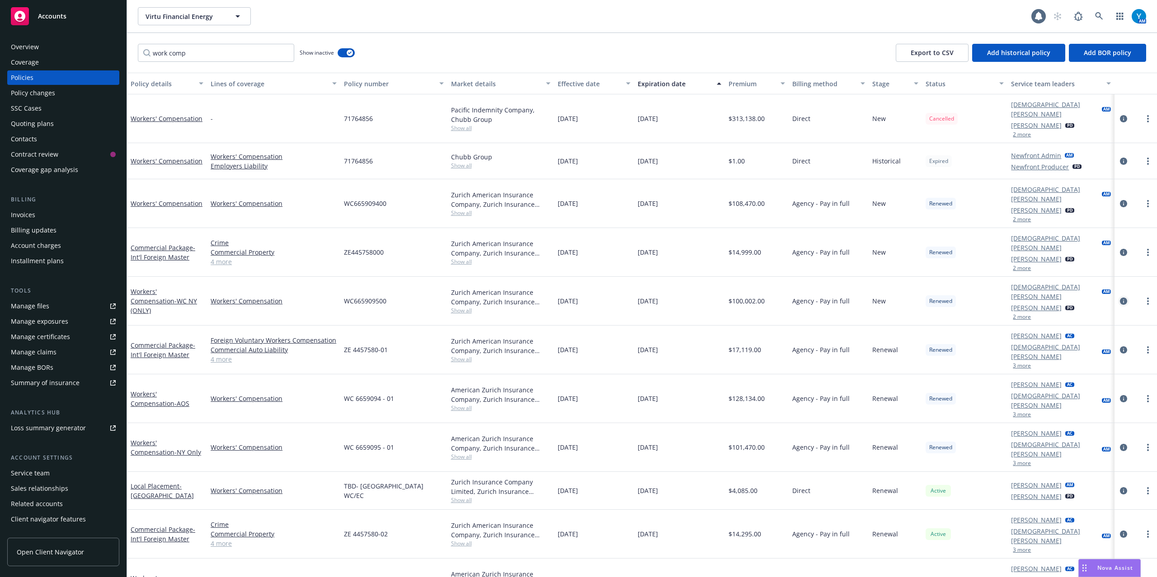
click at [1123, 298] on icon "circleInformation" at bounding box center [1123, 301] width 7 height 7
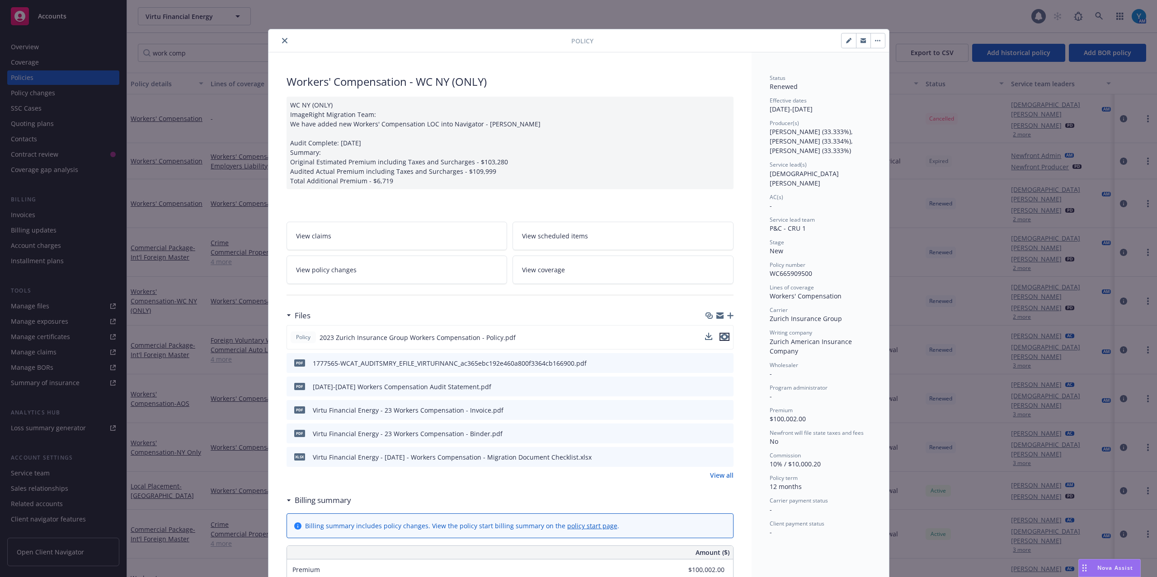
click at [720, 338] on icon "preview file" at bounding box center [724, 337] width 8 height 6
click at [282, 41] on icon "close" at bounding box center [284, 40] width 5 height 5
click at [274, 42] on div at bounding box center [421, 40] width 299 height 11
click at [282, 40] on icon "close" at bounding box center [284, 40] width 5 height 5
click at [282, 42] on icon "close" at bounding box center [284, 40] width 5 height 5
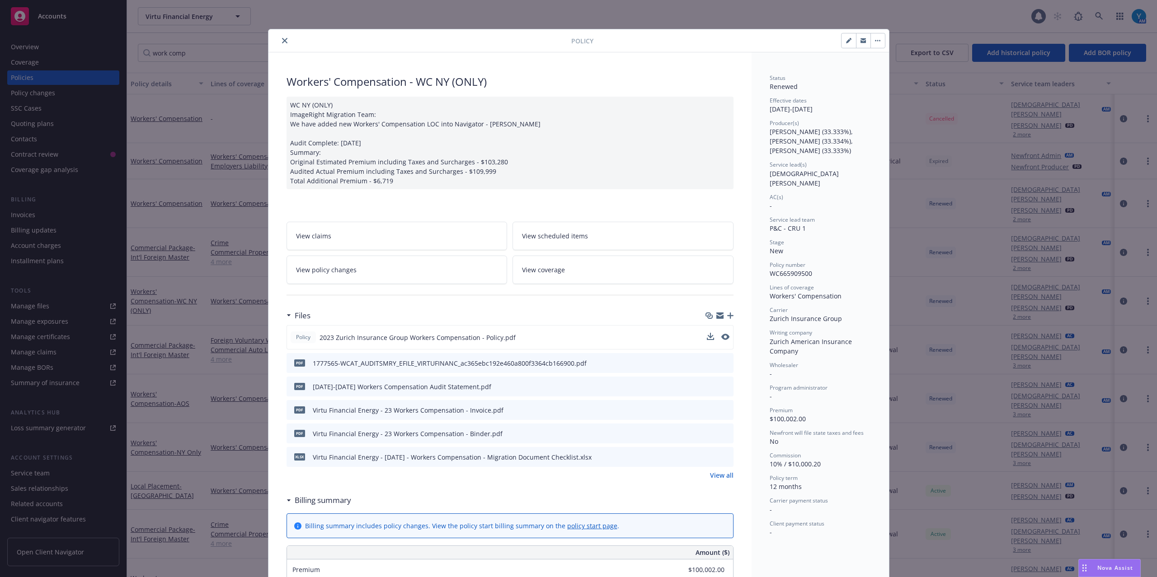
click at [282, 41] on icon "close" at bounding box center [284, 40] width 5 height 5
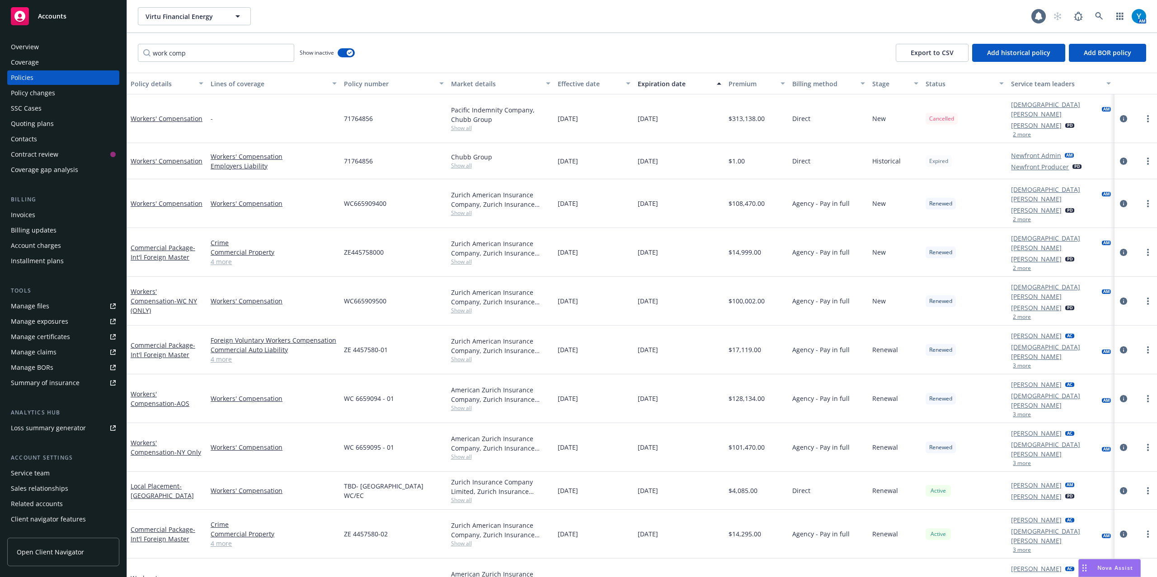
click at [46, 98] on div "Policy changes" at bounding box center [33, 93] width 44 height 14
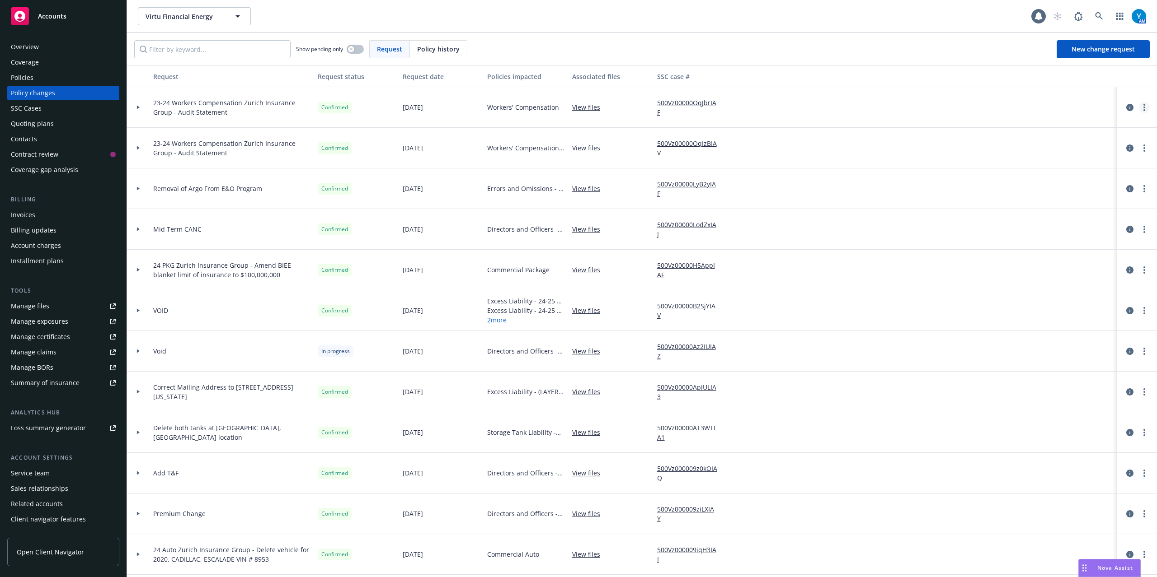
click at [1139, 108] on link "more" at bounding box center [1144, 107] width 11 height 11
click at [1032, 130] on link "Copy logging email" at bounding box center [1062, 126] width 155 height 18
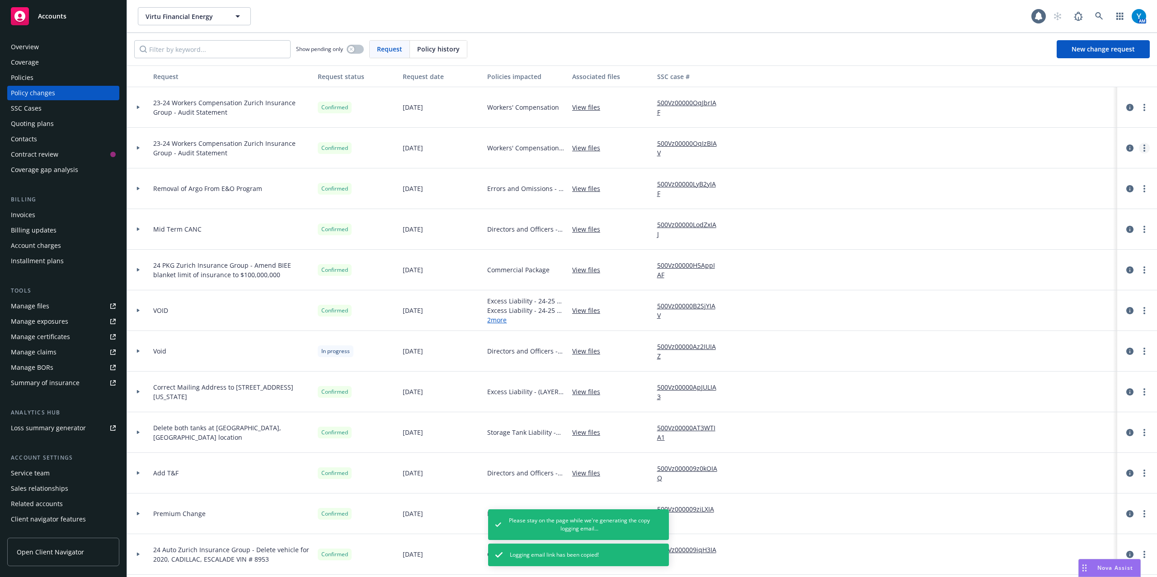
click at [1139, 149] on link "more" at bounding box center [1144, 148] width 11 height 11
click at [1040, 167] on link "Copy logging email" at bounding box center [1062, 167] width 155 height 18
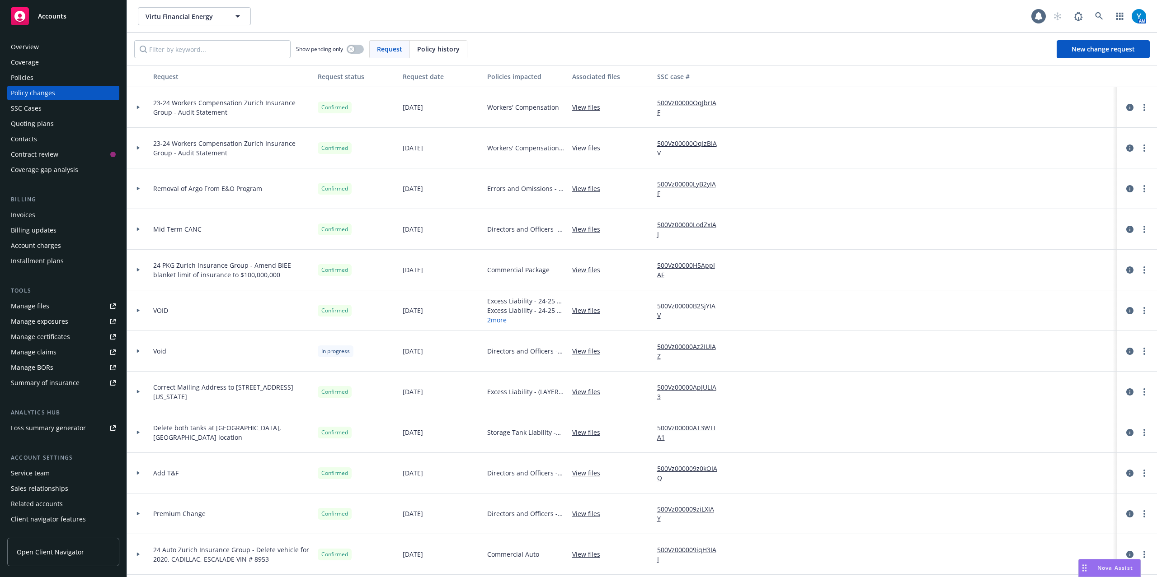
click at [45, 212] on div "Invoices" at bounding box center [63, 215] width 105 height 14
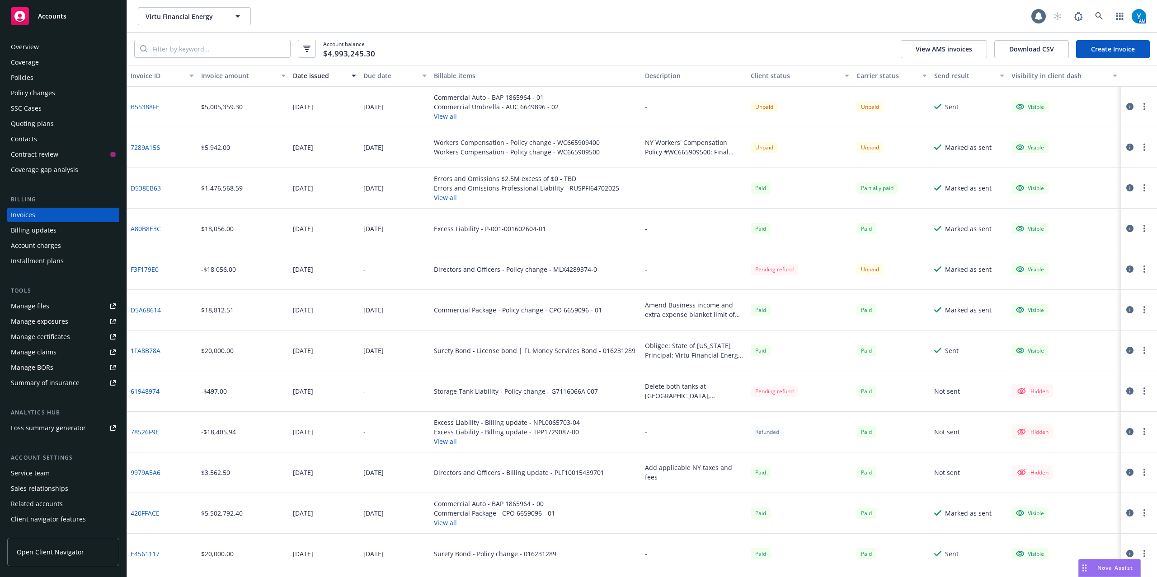
click at [1142, 147] on button "button" at bounding box center [1144, 147] width 11 height 11
click at [1081, 256] on link "Download invoice PDF" at bounding box center [1091, 257] width 115 height 18
click at [41, 52] on div "Overview" at bounding box center [63, 47] width 105 height 14
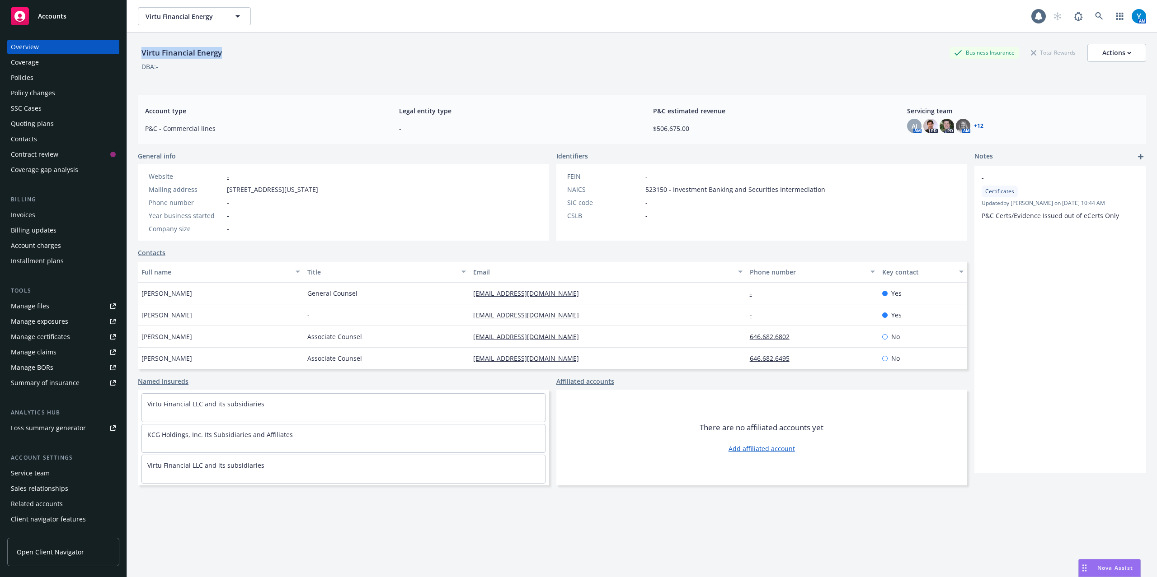
drag, startPoint x: 141, startPoint y: 54, endPoint x: 225, endPoint y: 53, distance: 83.6
click at [225, 53] on div "Virtu Financial Energy" at bounding box center [182, 53] width 88 height 12
copy div "Virtu Financial Energy"
click at [1095, 17] on icon at bounding box center [1099, 16] width 8 height 8
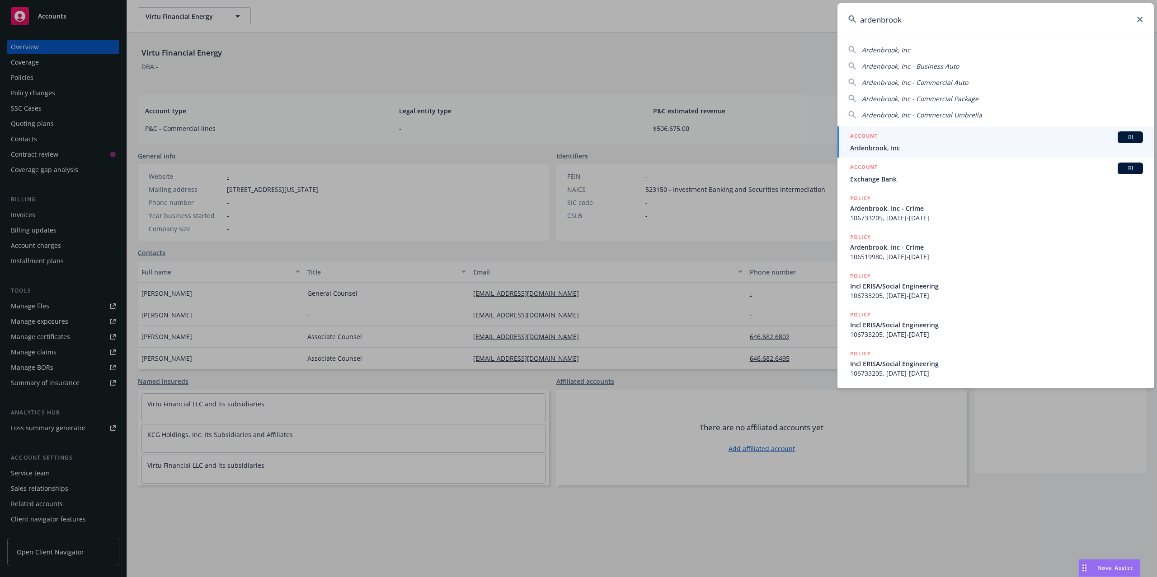
type input "ardenbrook"
click at [900, 148] on span "Ardenbrook, Inc" at bounding box center [996, 147] width 293 height 9
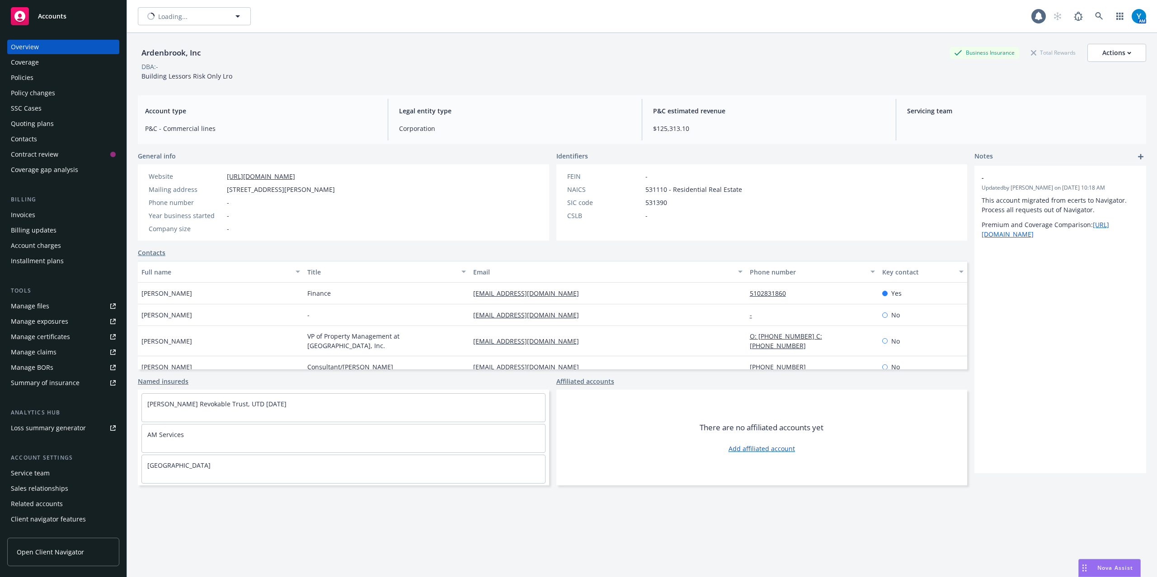
click at [38, 76] on div "Policies" at bounding box center [63, 77] width 105 height 14
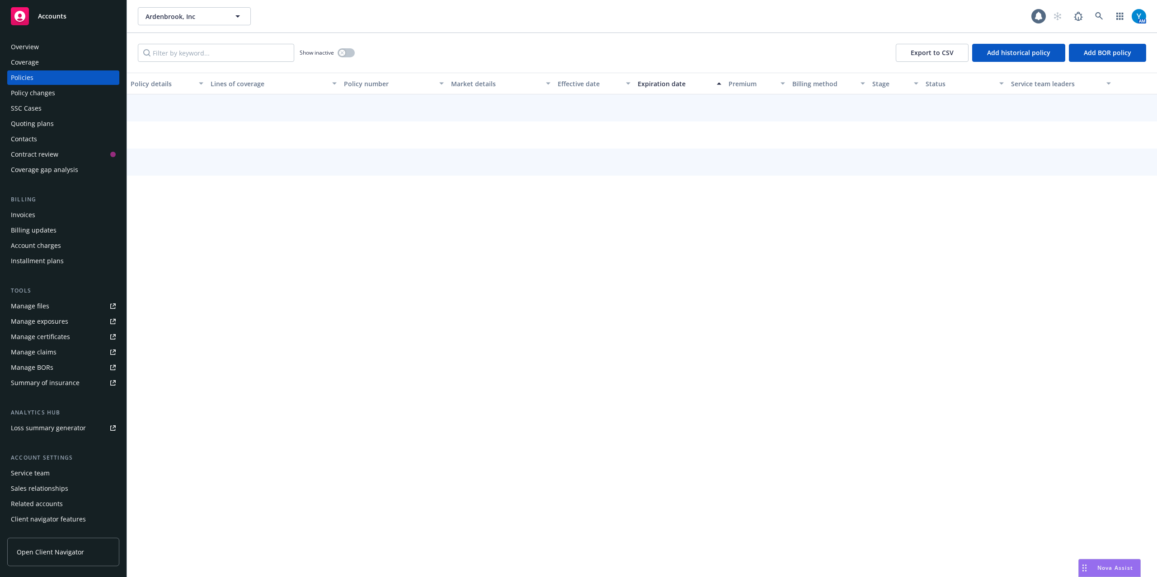
click at [37, 124] on div "Quoting plans" at bounding box center [32, 124] width 43 height 14
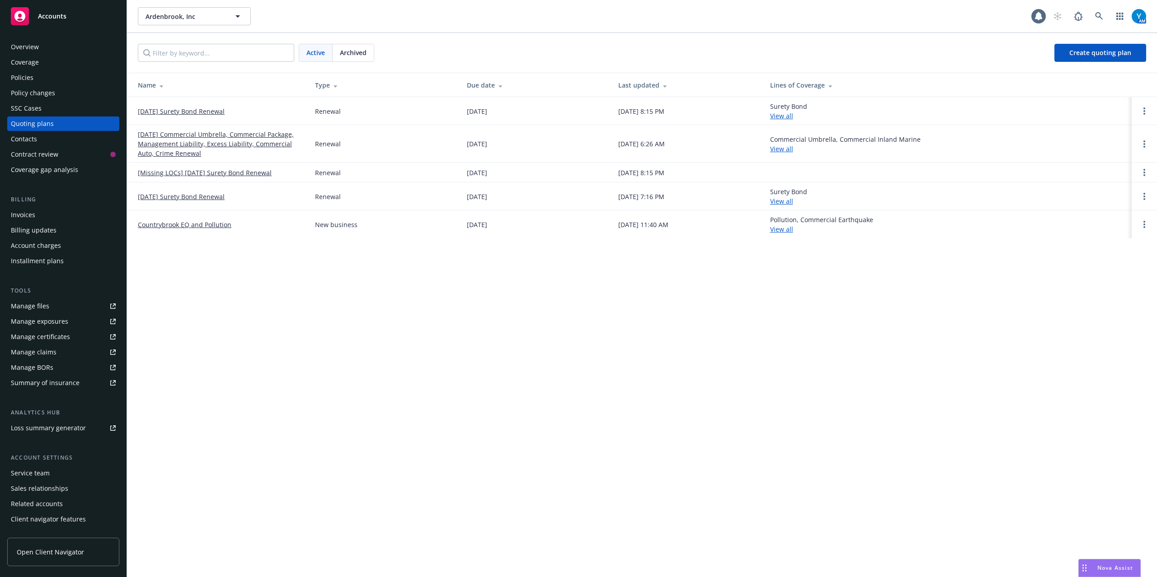
click at [237, 143] on link "05/17/25 Commercial Umbrella, Commercial Package, Management Liability, Excess …" at bounding box center [219, 144] width 163 height 28
